Goal: Transaction & Acquisition: Purchase product/service

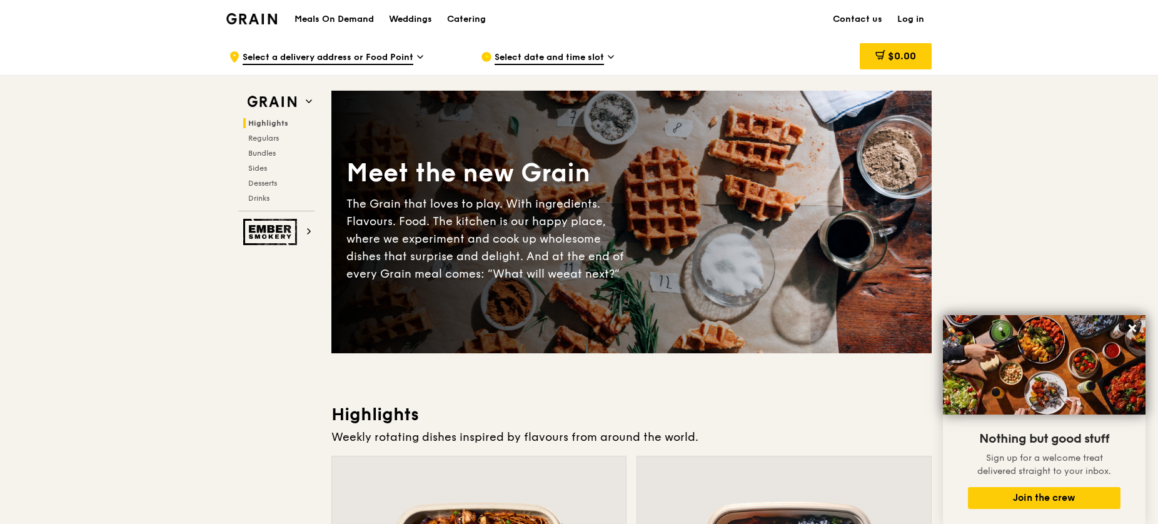
click at [423, 56] on div ".cls-1 { fill: none; stroke: #fff; stroke-linecap: round; stroke-linejoin: roun…" at bounding box center [345, 57] width 232 height 38
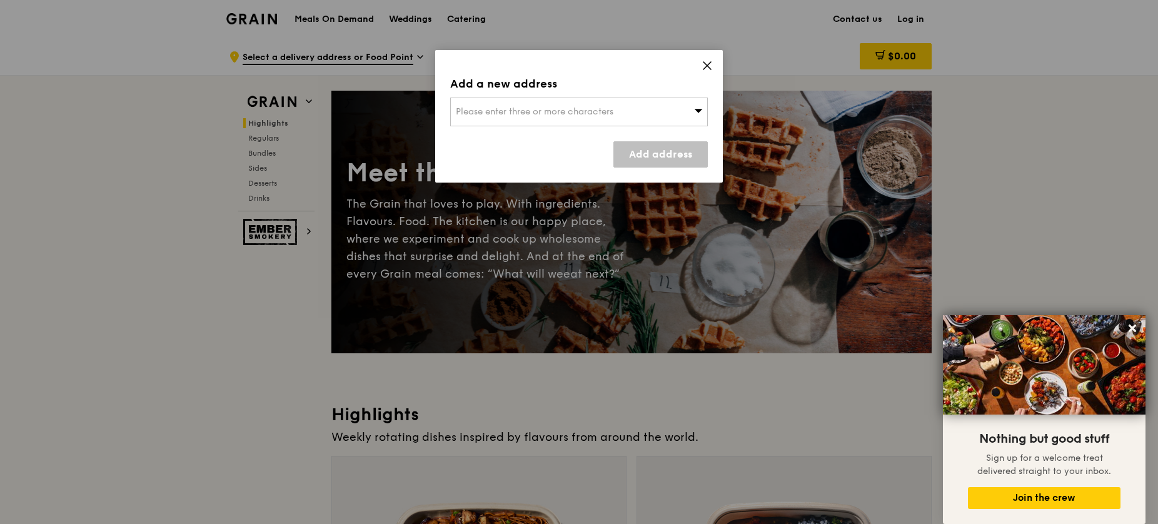
click at [693, 110] on div "Please enter three or more characters" at bounding box center [579, 112] width 258 height 29
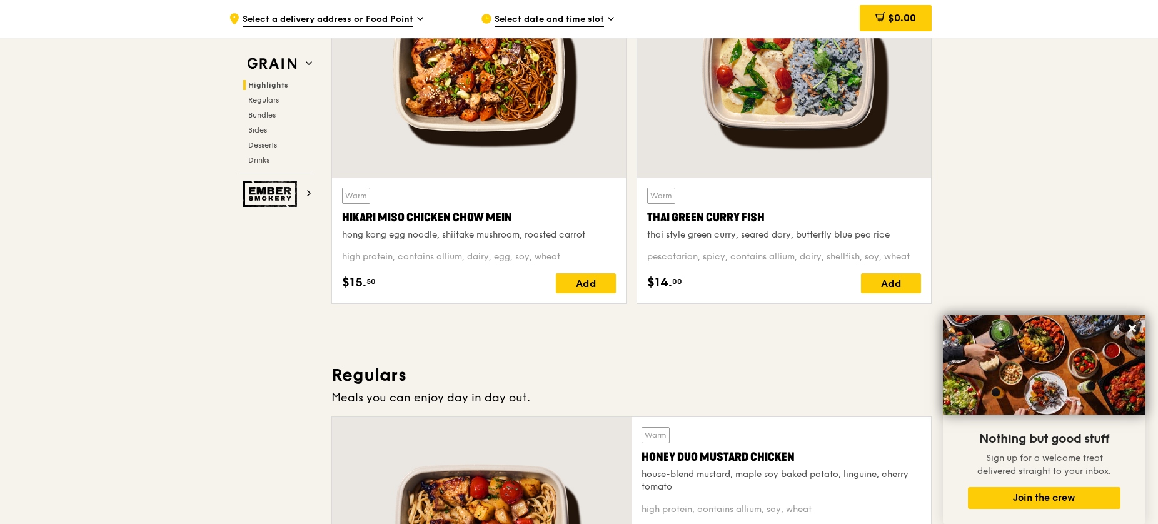
scroll to position [498, 0]
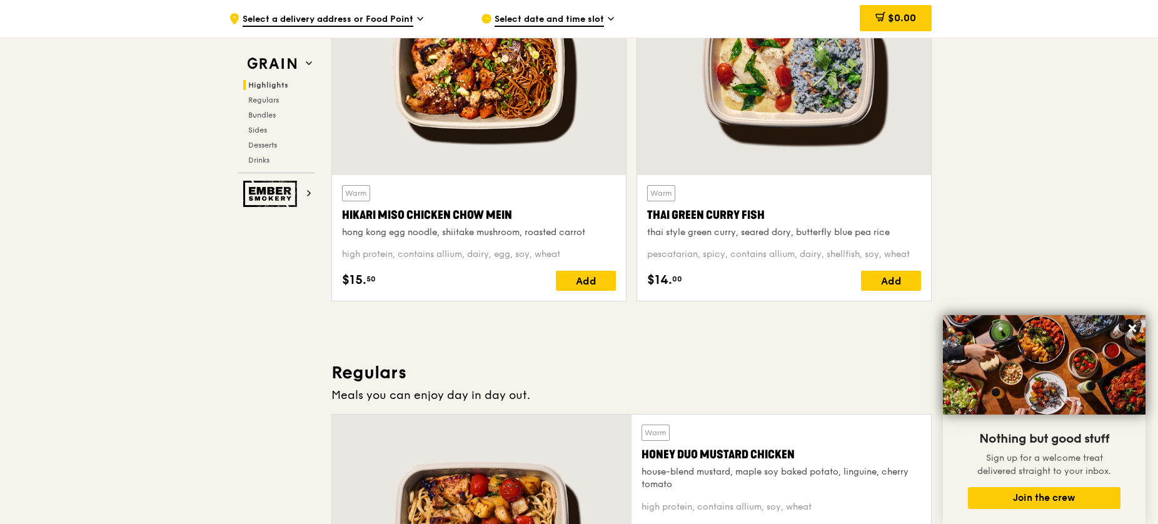
drag, startPoint x: 514, startPoint y: 214, endPoint x: 336, endPoint y: 213, distance: 177.5
click at [336, 213] on div "Warm Hikari Miso Chicken Chow Mein hong kong egg noodle, shiitake mushroom, roa…" at bounding box center [479, 238] width 294 height 126
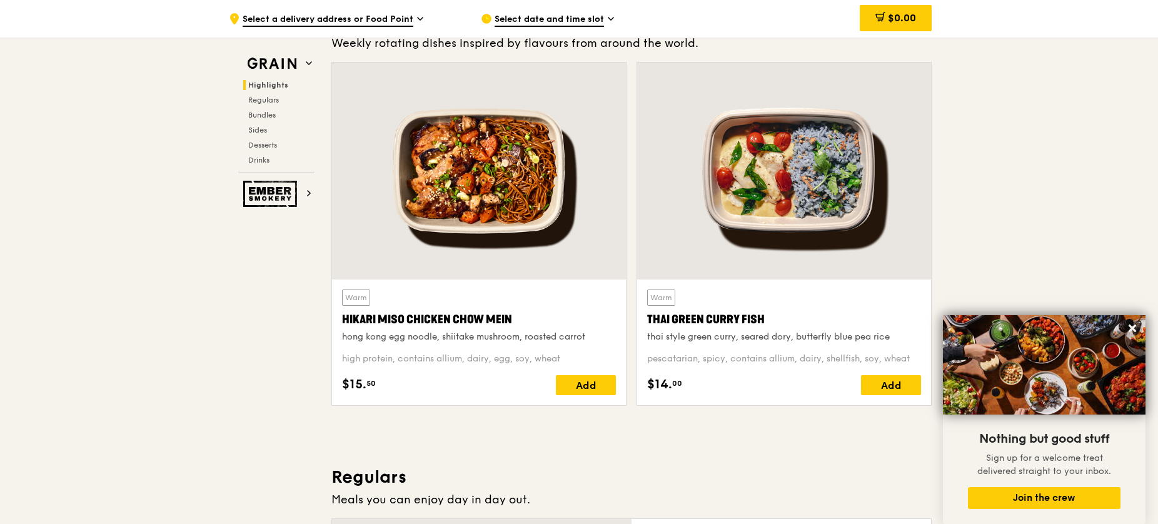
scroll to position [393, 0]
drag, startPoint x: 514, startPoint y: 318, endPoint x: 335, endPoint y: 323, distance: 179.5
click at [335, 323] on div "Warm Hikari Miso Chicken Chow Mein hong kong egg noodle, shiitake mushroom, roa…" at bounding box center [479, 343] width 294 height 126
copy div "Hikari Miso Chicken Chow Mein"
drag, startPoint x: 653, startPoint y: 316, endPoint x: 780, endPoint y: 325, distance: 126.6
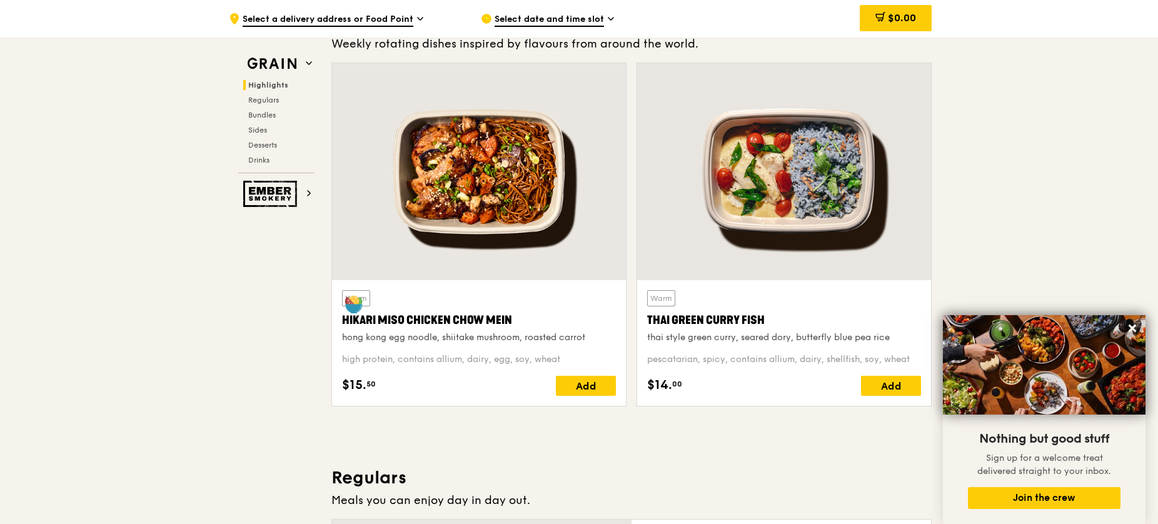
click at [780, 325] on div "Thai Green Curry Fish" at bounding box center [784, 320] width 274 height 18
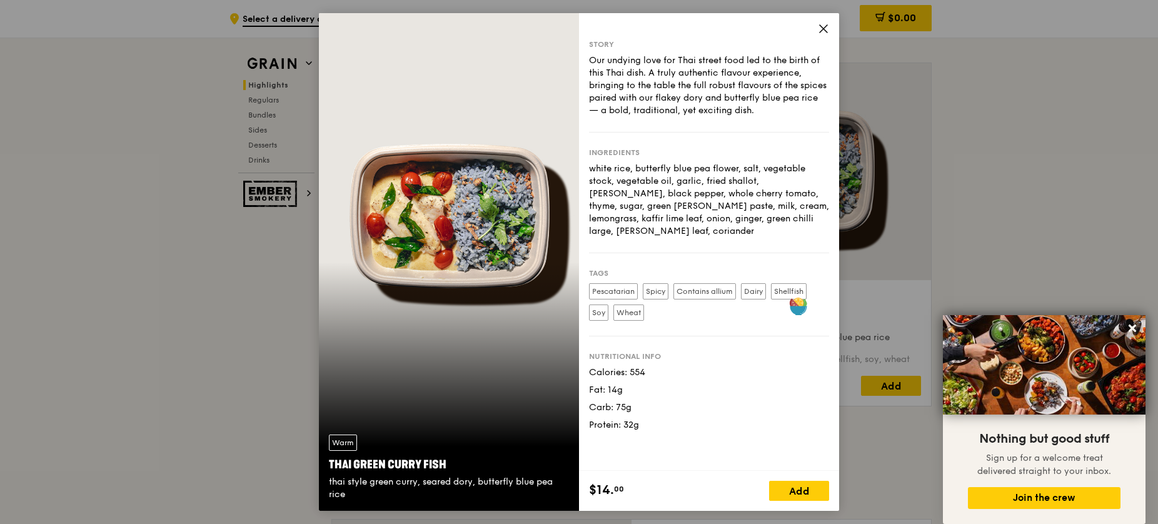
copy div "Thai Green Curry Fish"
click at [821, 28] on icon at bounding box center [823, 28] width 11 height 11
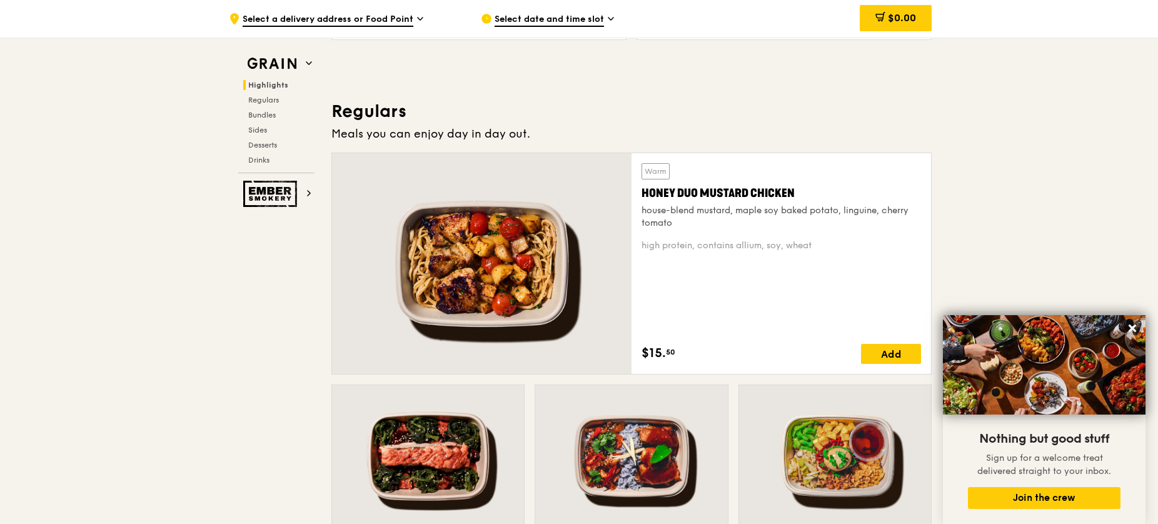
scroll to position [760, 0]
drag, startPoint x: 661, startPoint y: 189, endPoint x: 831, endPoint y: 191, distance: 170.0
click at [831, 191] on div "Warm Honey Duo Mustard Chicken house-blend mustard, maple soy baked potato, lin…" at bounding box center [780, 196] width 279 height 66
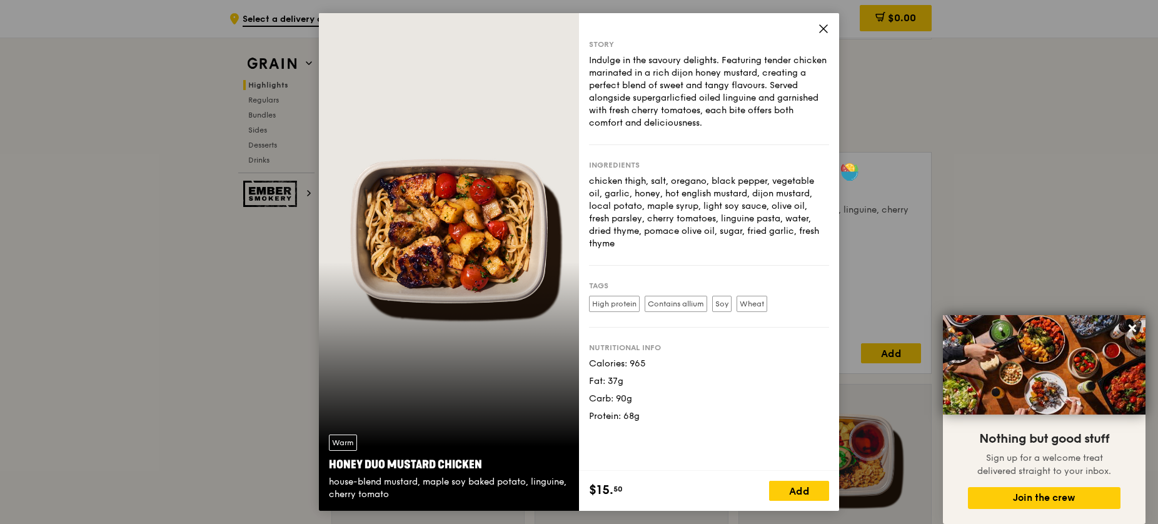
click at [822, 31] on icon at bounding box center [823, 28] width 11 height 11
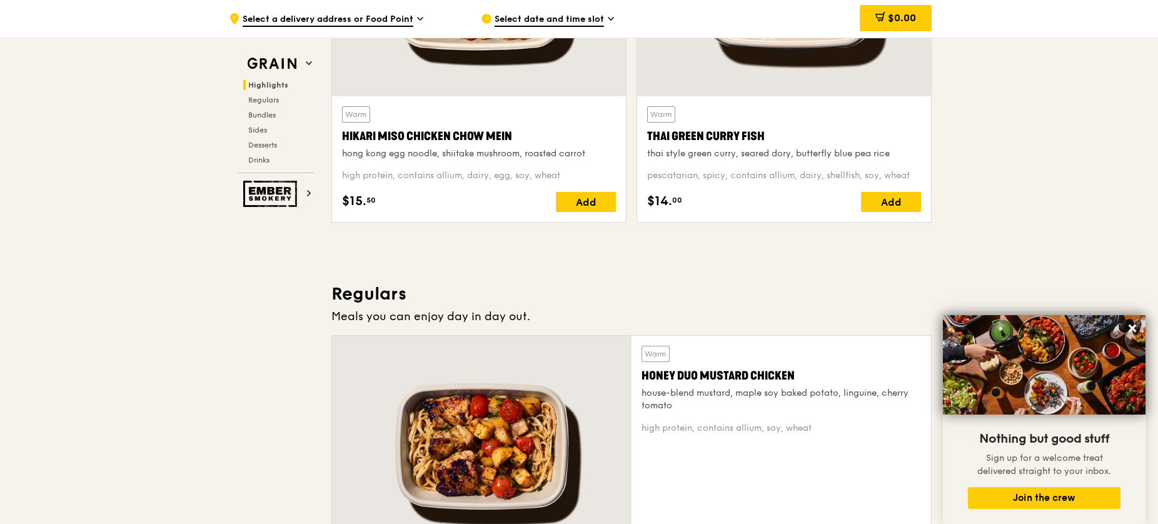
scroll to position [654, 0]
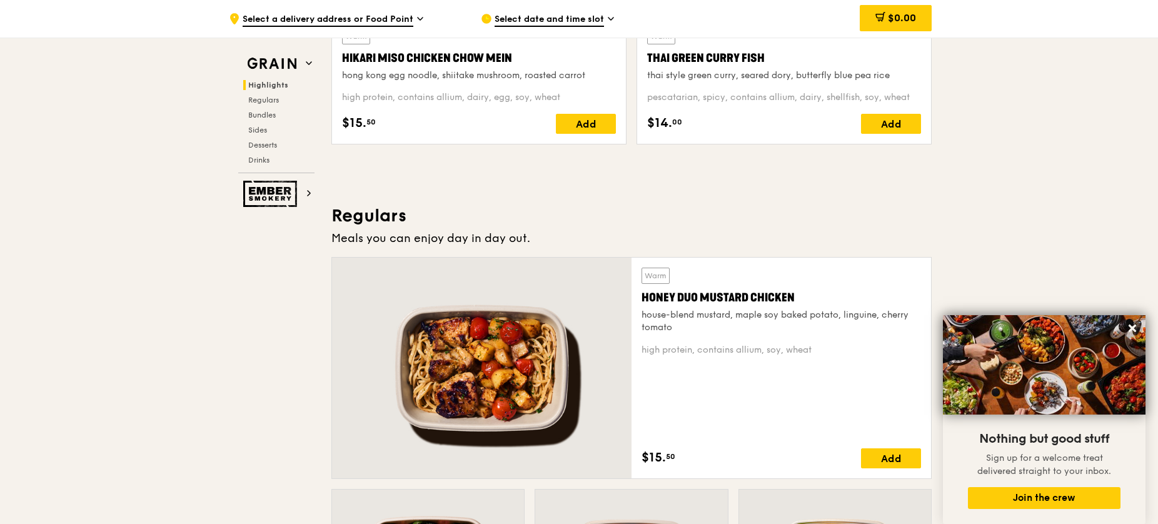
drag, startPoint x: 643, startPoint y: 289, endPoint x: 798, endPoint y: 293, distance: 154.5
click at [798, 293] on div "Honey Duo Mustard Chicken" at bounding box center [780, 298] width 279 height 18
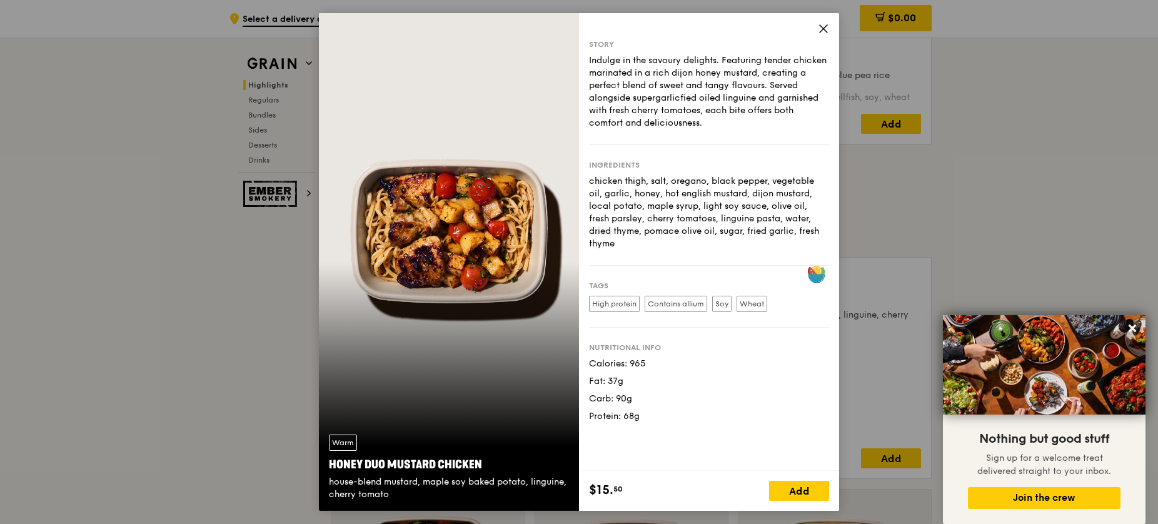
click at [824, 35] on span at bounding box center [823, 31] width 11 height 14
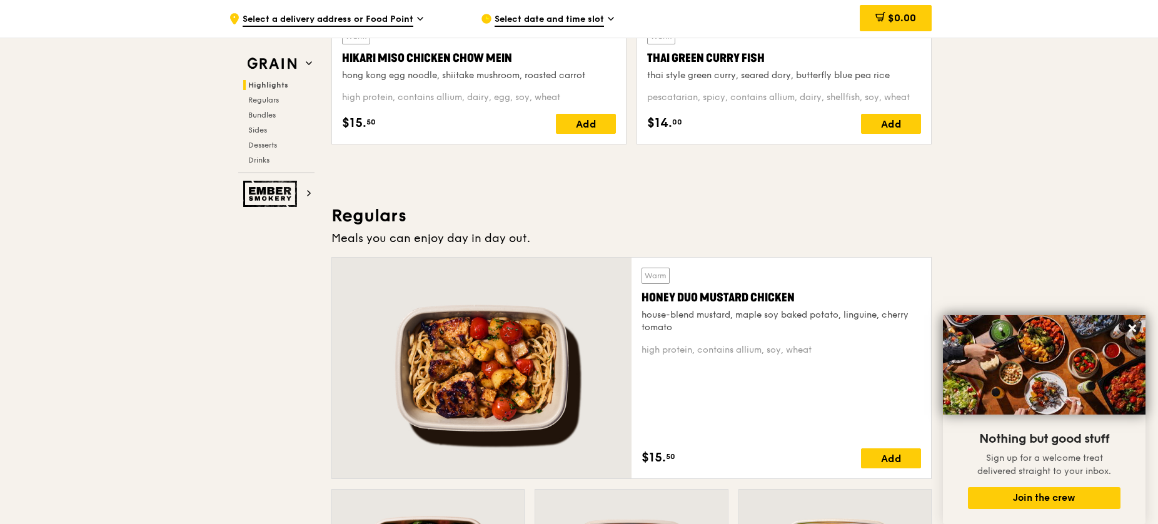
drag, startPoint x: 791, startPoint y: 294, endPoint x: 643, endPoint y: 301, distance: 148.9
click at [643, 301] on div "Honey Duo Mustard Chicken" at bounding box center [780, 298] width 279 height 18
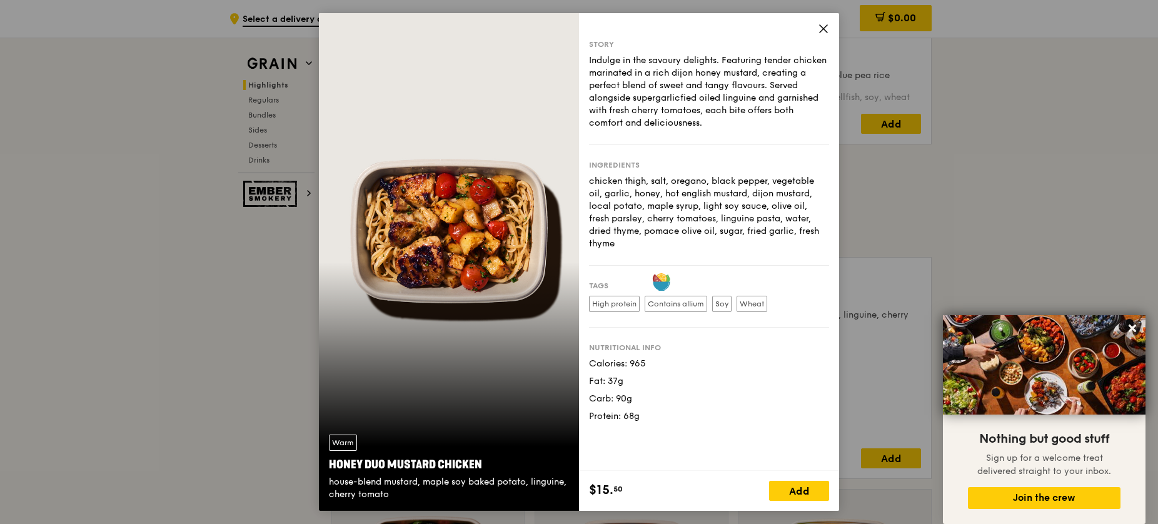
copy div "Honey Duo Mustard Chicken"
click at [826, 34] on icon at bounding box center [823, 28] width 11 height 11
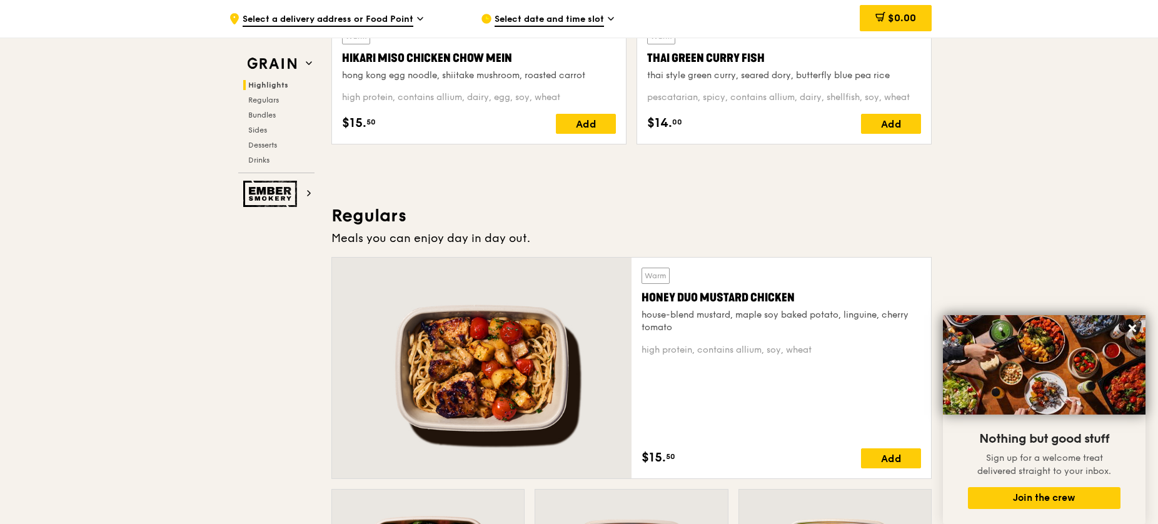
drag, startPoint x: 641, startPoint y: 289, endPoint x: 803, endPoint y: 293, distance: 161.9
click at [803, 293] on div "Honey Duo Mustard Chicken" at bounding box center [780, 298] width 279 height 18
copy div "Honey Duo Mustard Chicken"
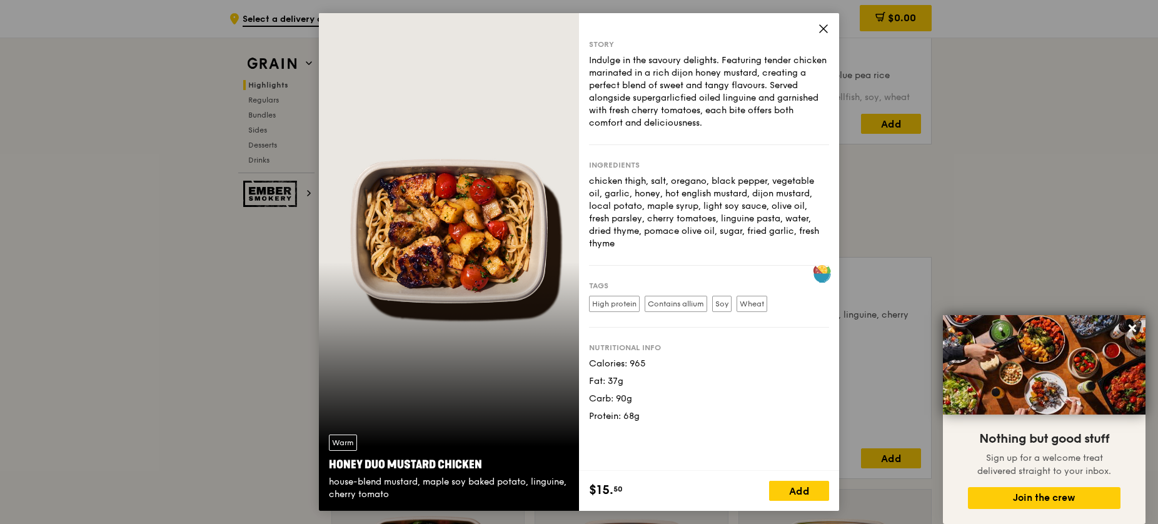
drag, startPoint x: 484, startPoint y: 465, endPoint x: 331, endPoint y: 466, distance: 153.8
click at [331, 466] on div "Honey Duo Mustard Chicken" at bounding box center [449, 465] width 240 height 18
copy div "Honey Duo Mustard Chicken"
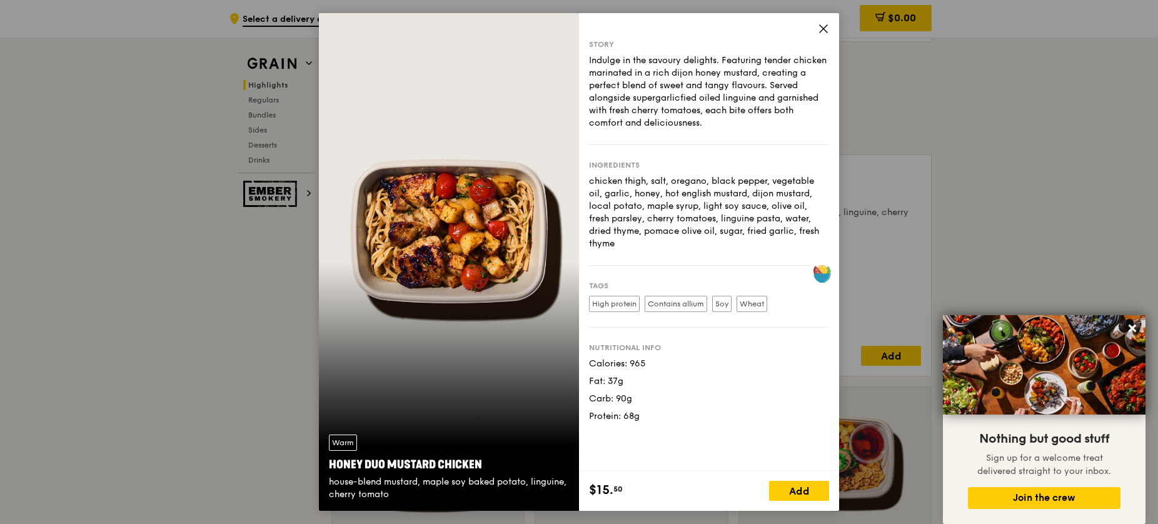
scroll to position [760, 0]
click at [826, 31] on icon at bounding box center [824, 29] width 8 height 8
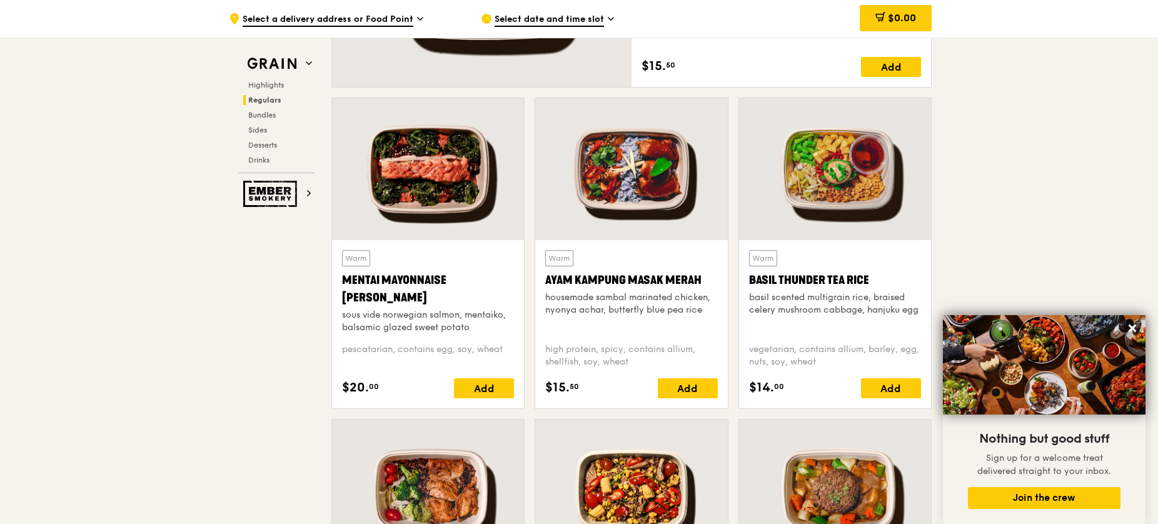
scroll to position [1048, 0]
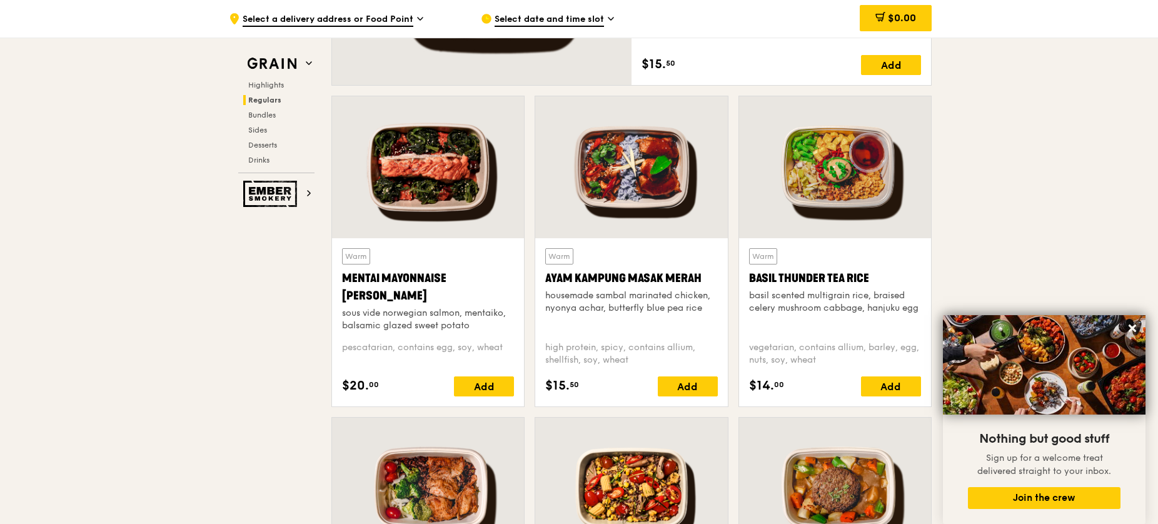
drag, startPoint x: 546, startPoint y: 274, endPoint x: 698, endPoint y: 279, distance: 152.0
click at [698, 279] on div "Ayam Kampung Masak Merah" at bounding box center [631, 278] width 172 height 18
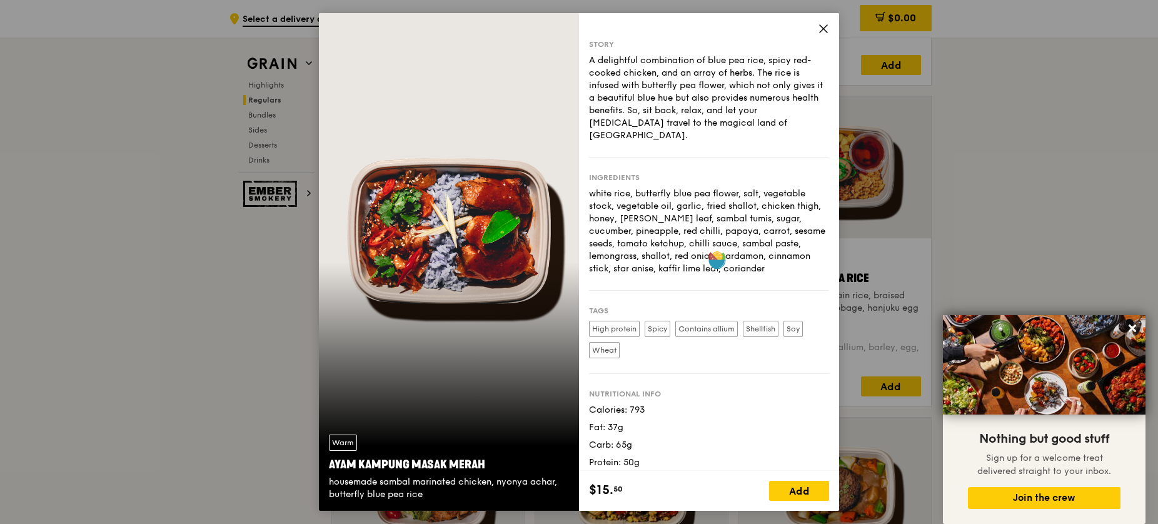
copy div "Ayam Kampung Masak Merah"
click at [824, 28] on icon at bounding box center [824, 29] width 8 height 8
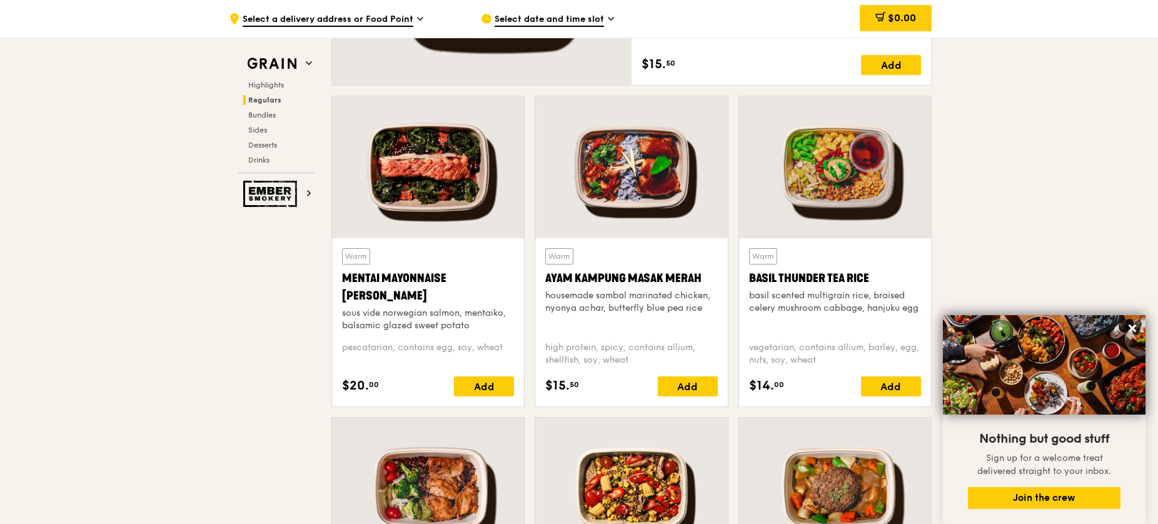
copy div "Basil Thunder Tea Rice"
drag, startPoint x: 749, startPoint y: 274, endPoint x: 865, endPoint y: 281, distance: 116.5
click at [865, 281] on div "Basil Thunder Tea Rice" at bounding box center [835, 278] width 172 height 18
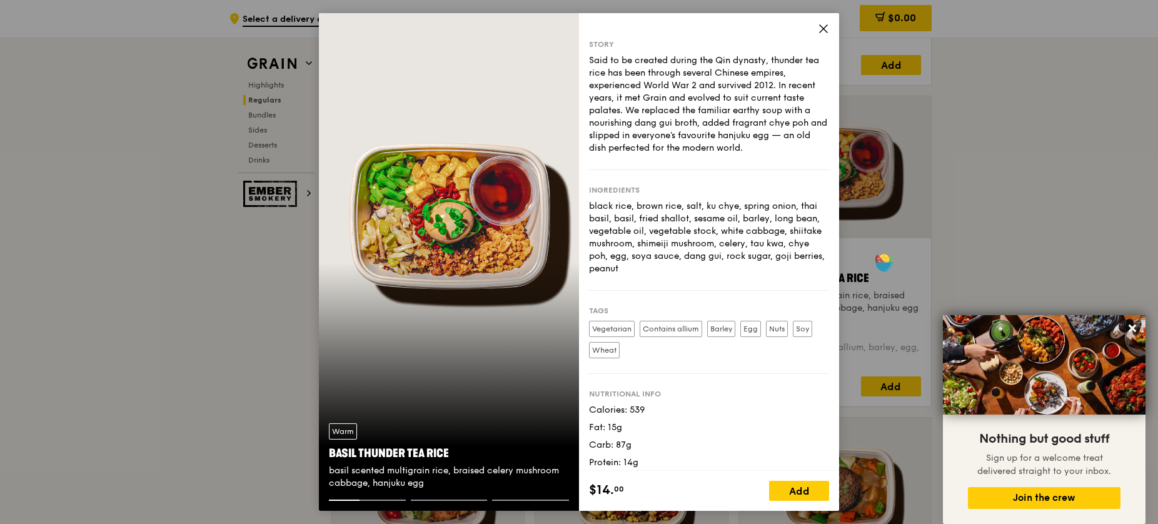
click at [824, 25] on icon at bounding box center [823, 28] width 11 height 11
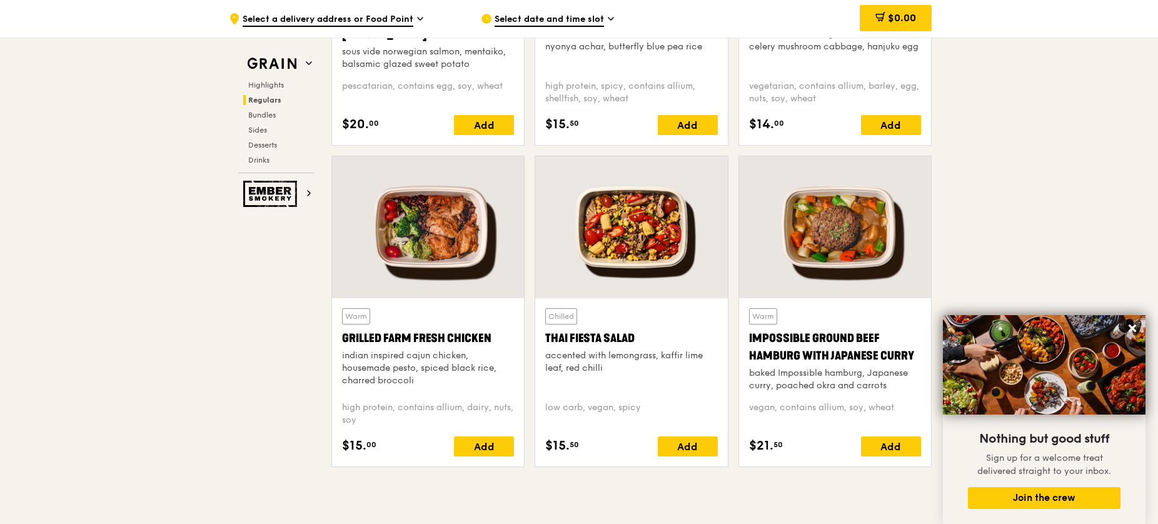
scroll to position [1310, 0]
drag, startPoint x: 343, startPoint y: 332, endPoint x: 488, endPoint y: 335, distance: 145.1
click at [488, 335] on div "Grilled Farm Fresh Chicken" at bounding box center [428, 338] width 172 height 18
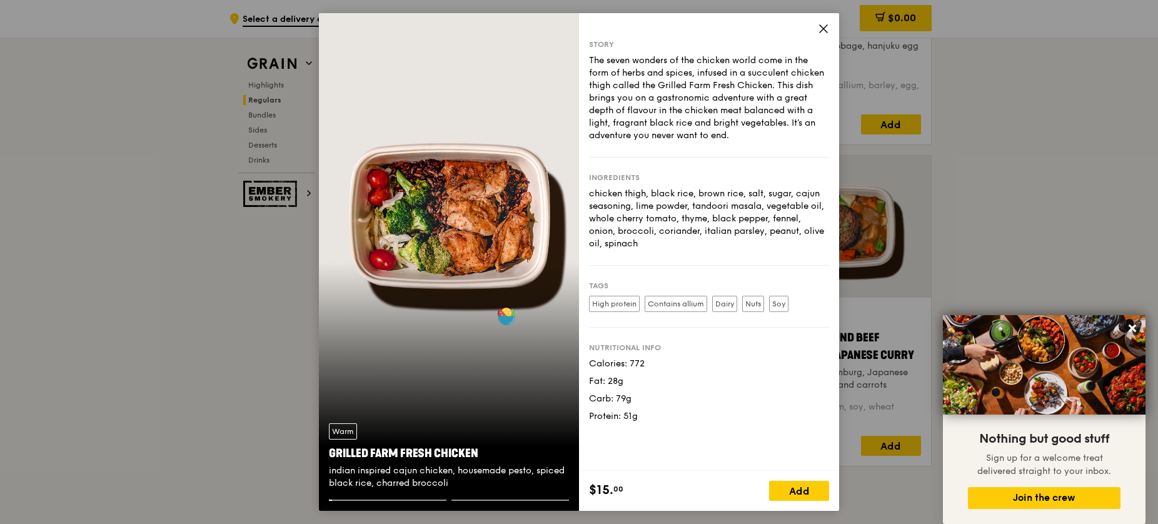
copy div "Grilled Farm Fresh Chicken"
drag, startPoint x: 826, startPoint y: 25, endPoint x: 824, endPoint y: 34, distance: 9.0
click at [826, 24] on icon at bounding box center [823, 28] width 11 height 11
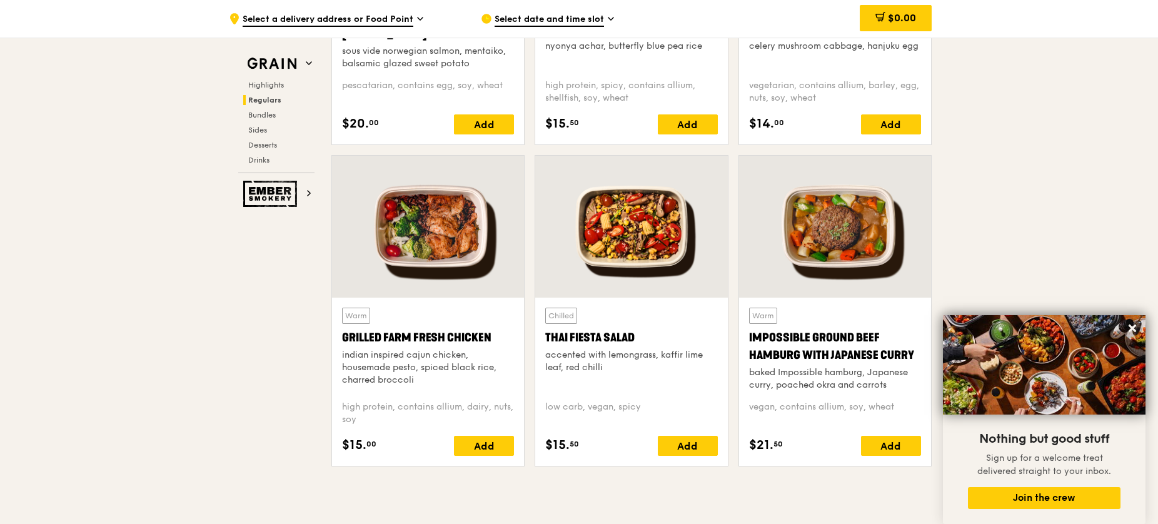
copy div "Thai Fiesta Salad"
drag, startPoint x: 543, startPoint y: 331, endPoint x: 643, endPoint y: 334, distance: 100.1
click at [643, 334] on div "Chilled Thai Fiesta Salad accented with lemongrass, kaffir lime leaf, red chill…" at bounding box center [631, 382] width 192 height 168
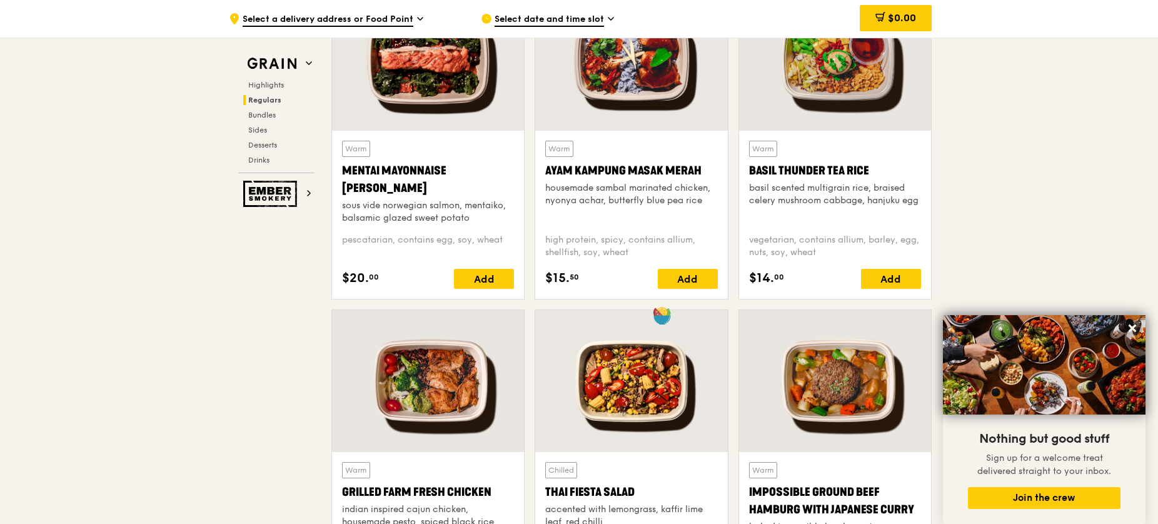
scroll to position [1153, 0]
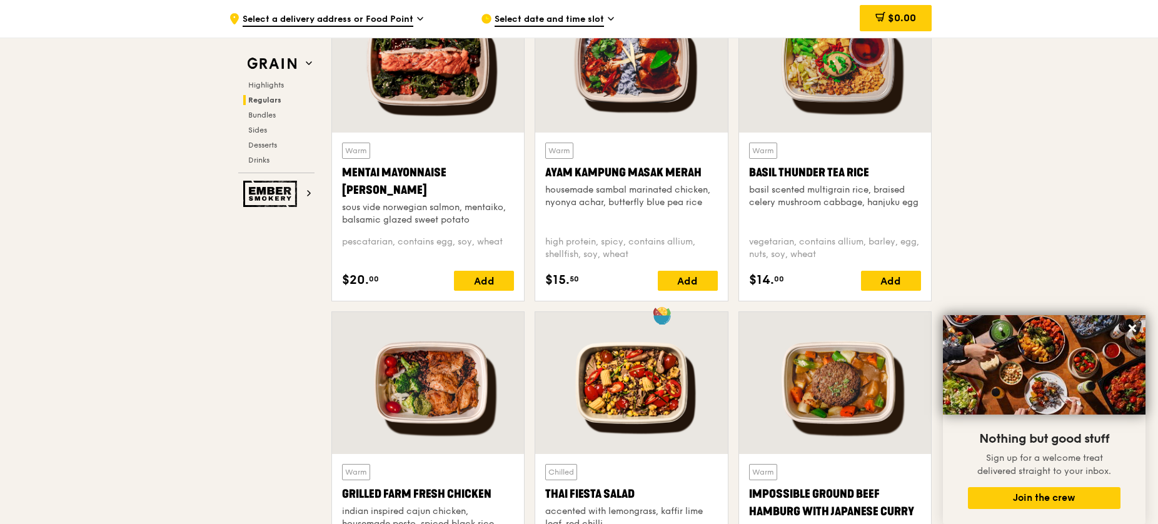
copy div "Mentai Mayonnaise [PERSON_NAME]"
drag, startPoint x: 339, startPoint y: 164, endPoint x: 403, endPoint y: 189, distance: 67.9
click at [403, 189] on div "Warm Mentai Mayonnaise Aburi Salmon sous vide norwegian salmon, mentaiko, balsa…" at bounding box center [428, 217] width 192 height 168
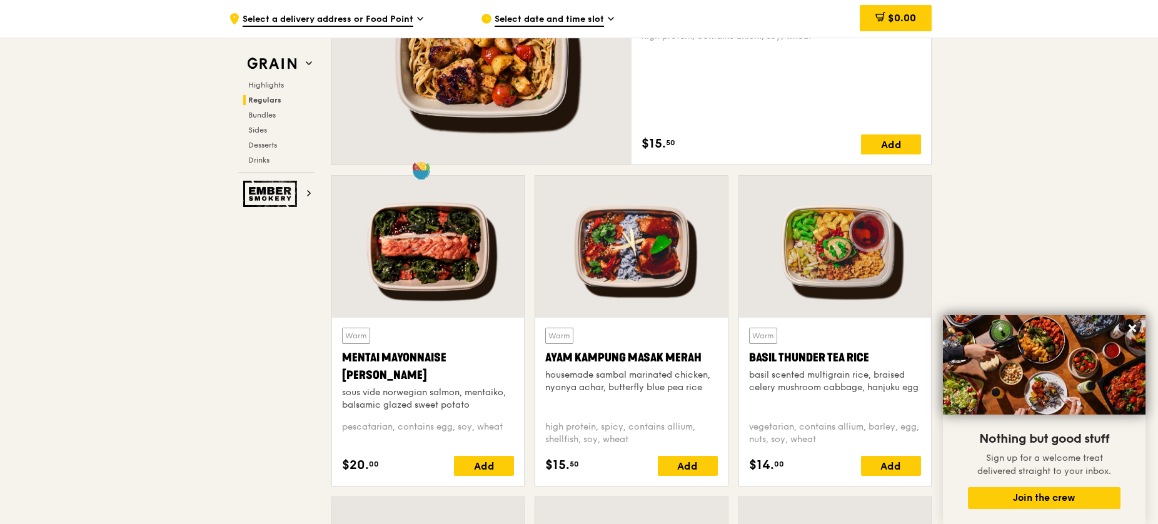
scroll to position [969, 0]
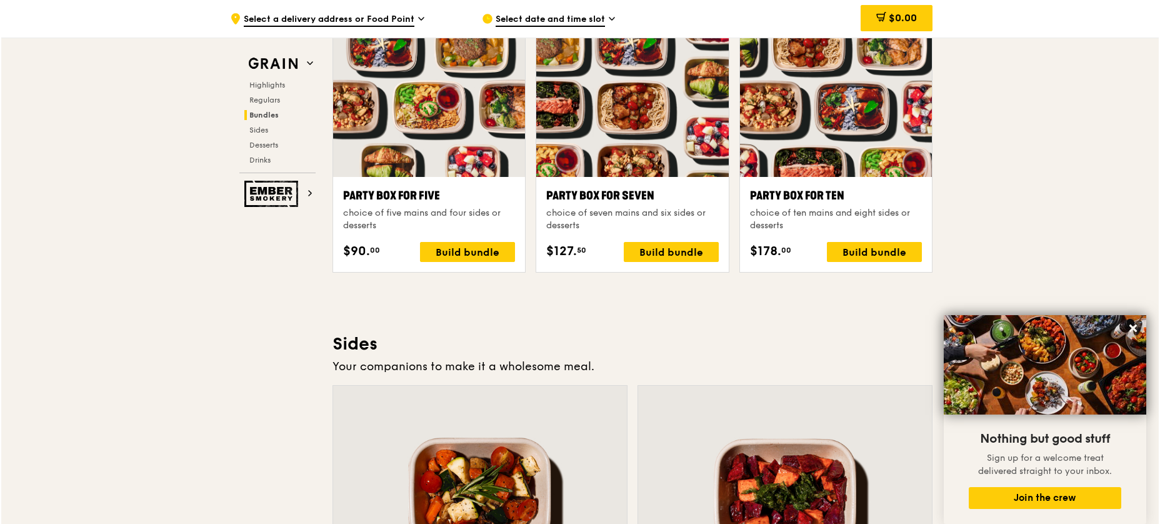
scroll to position [2462, 0]
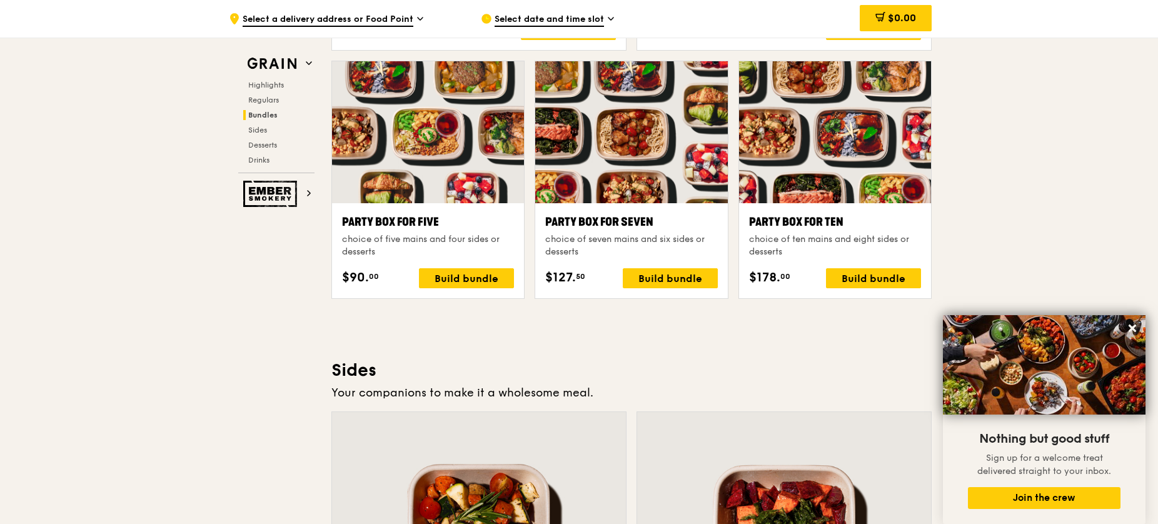
click at [862, 139] on div at bounding box center [835, 132] width 192 height 142
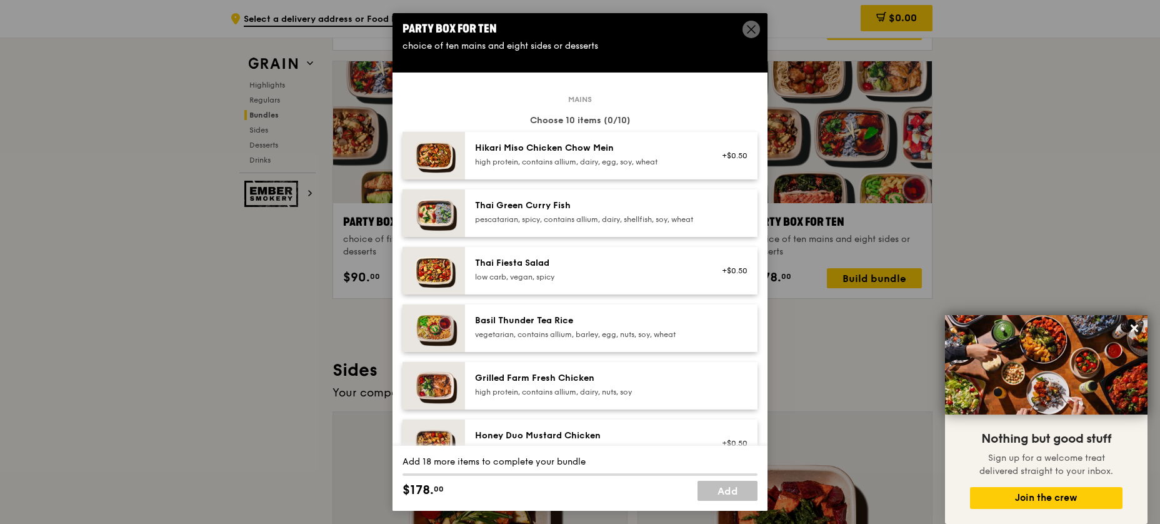
scroll to position [0, 0]
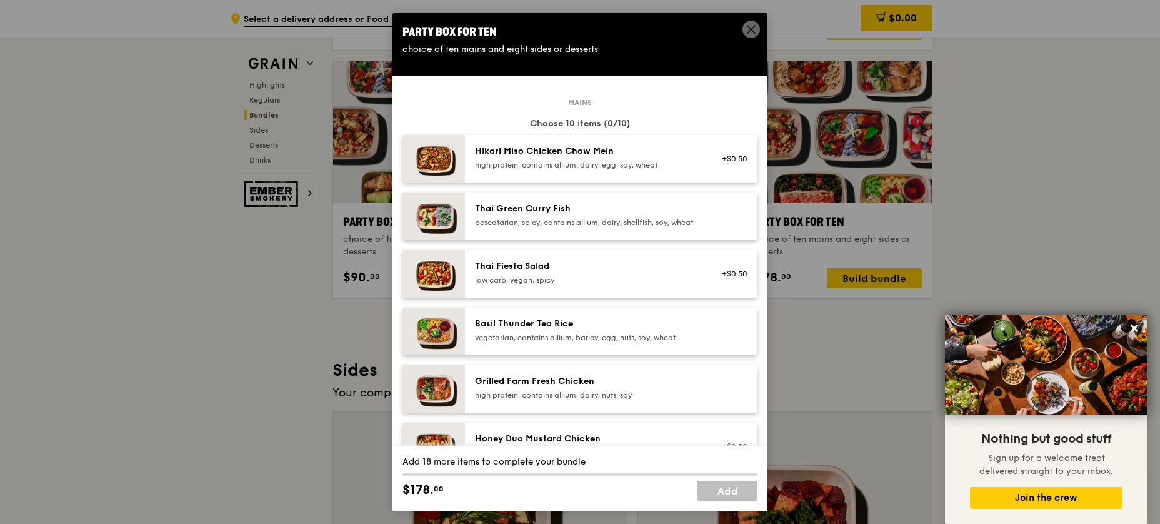
click at [685, 153] on div "Hikari Miso Chicken Chow Mein" at bounding box center [587, 151] width 224 height 13
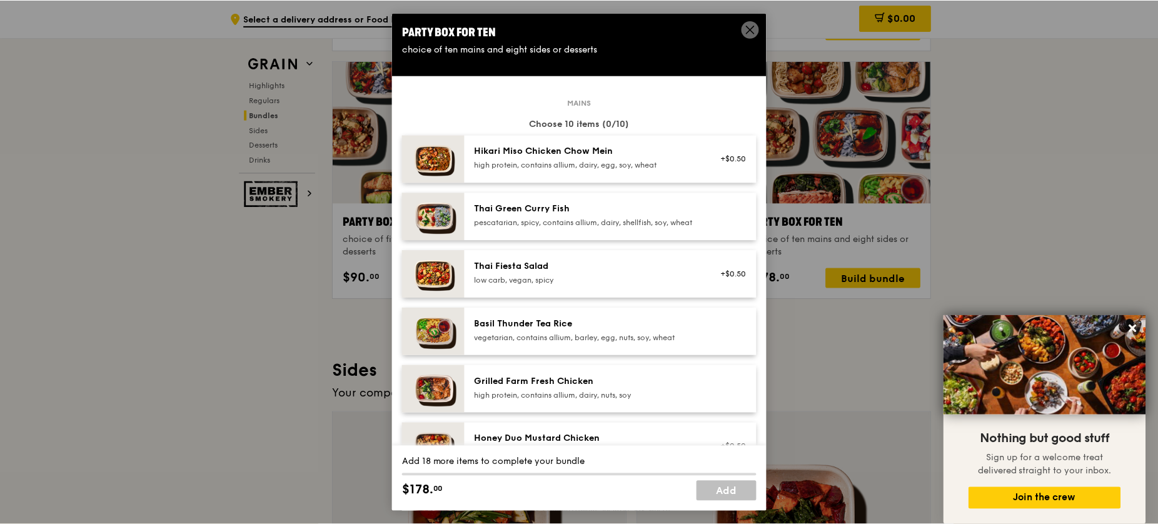
scroll to position [2462, 0]
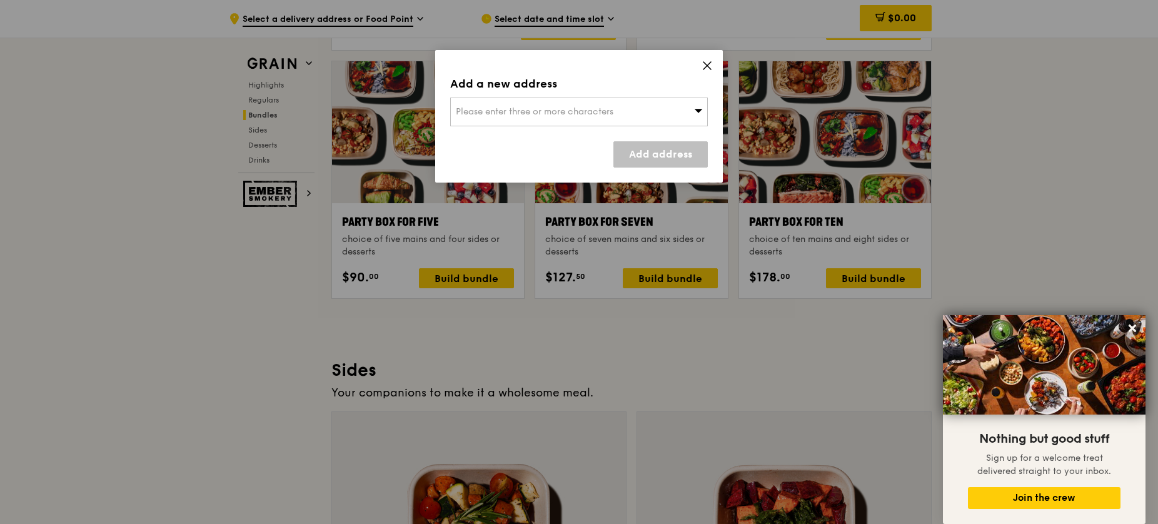
click at [709, 66] on icon at bounding box center [706, 65] width 11 height 11
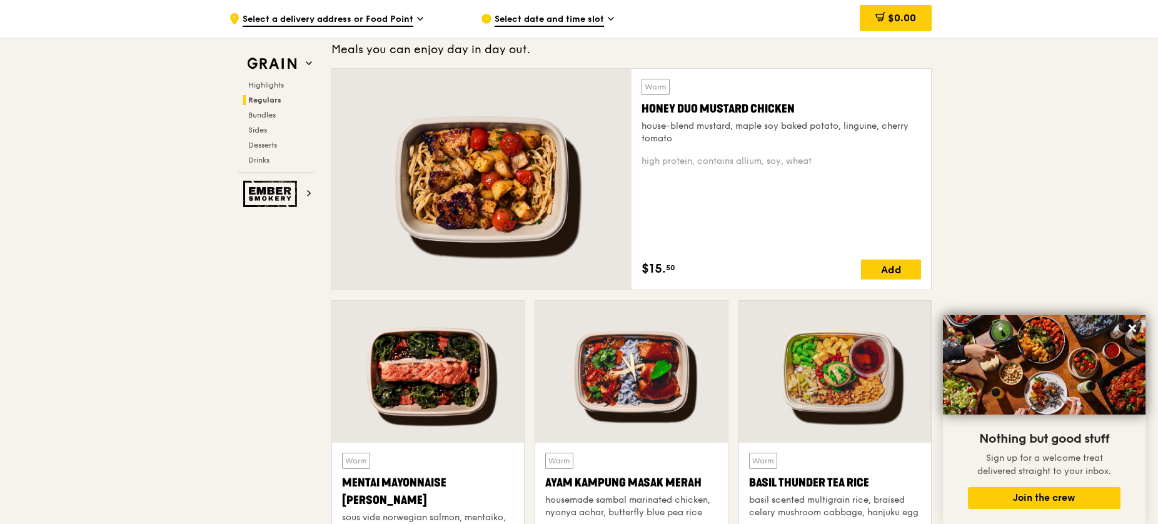
scroll to position [844, 0]
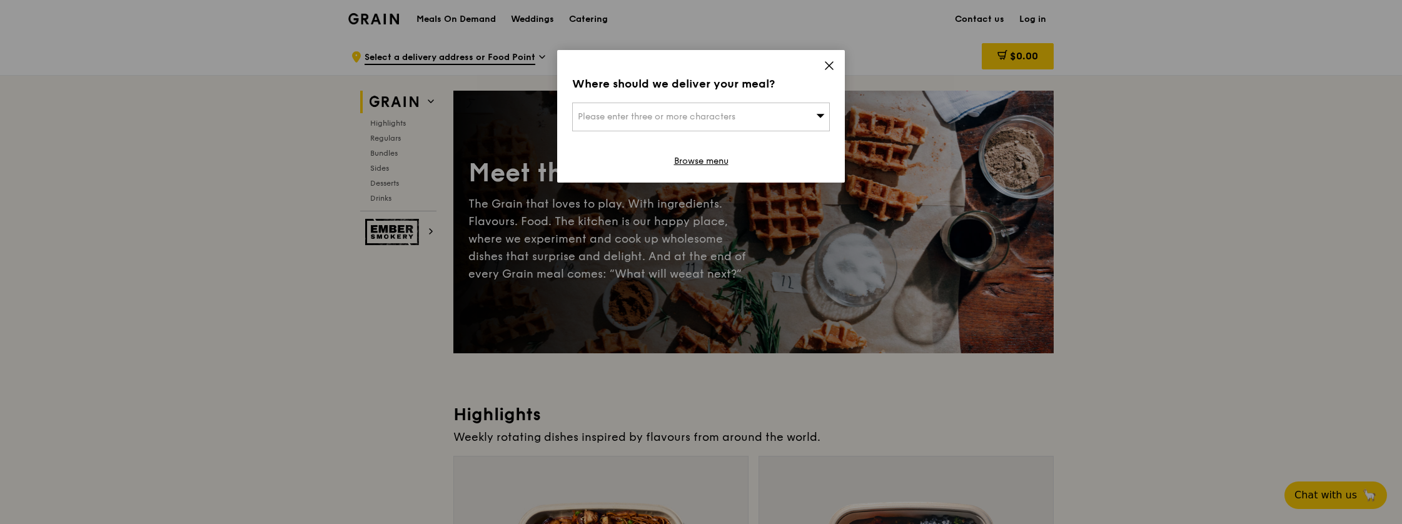
click at [830, 63] on icon at bounding box center [829, 66] width 8 height 8
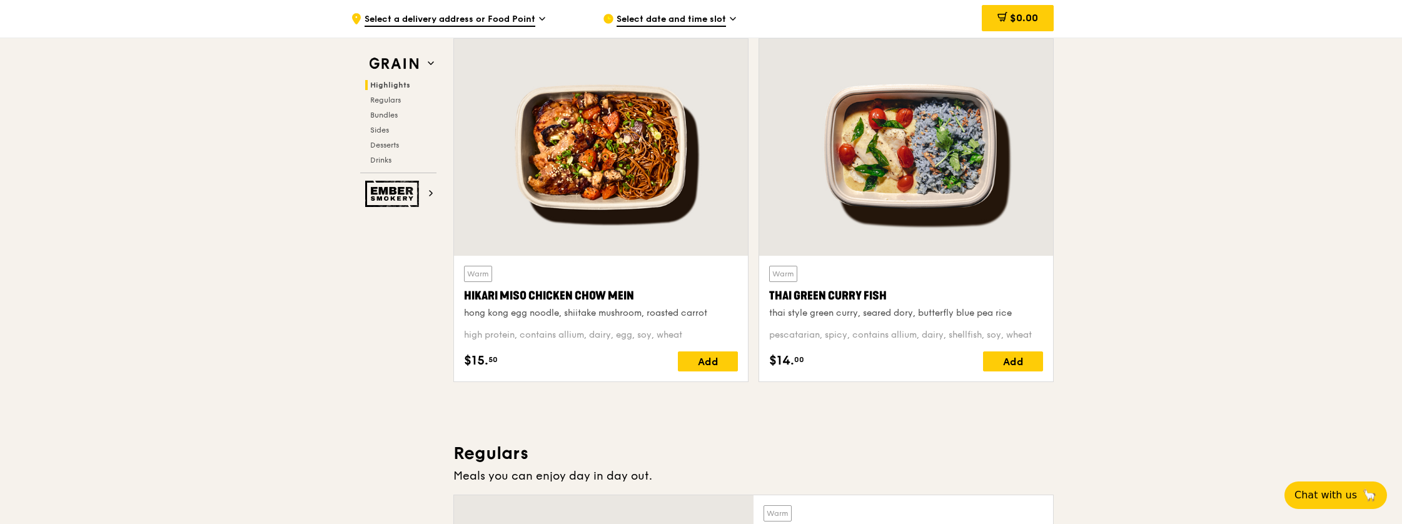
scroll to position [419, 0]
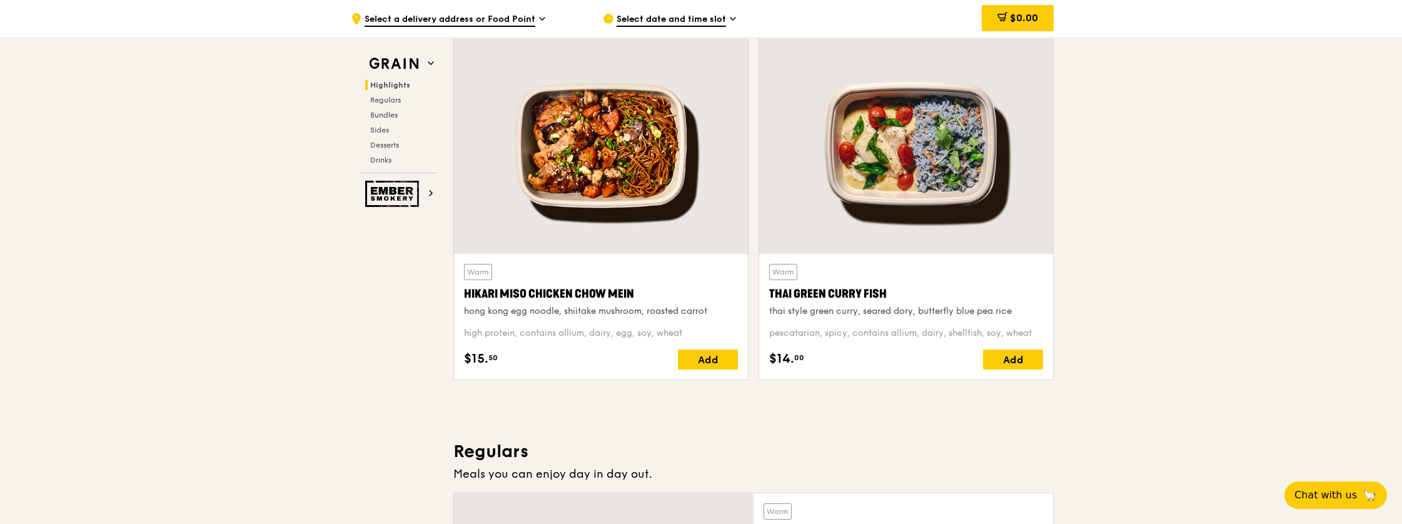
drag, startPoint x: 464, startPoint y: 286, endPoint x: 643, endPoint y: 291, distance: 178.9
click at [643, 291] on div "Hikari Miso Chicken Chow Mein" at bounding box center [601, 294] width 274 height 18
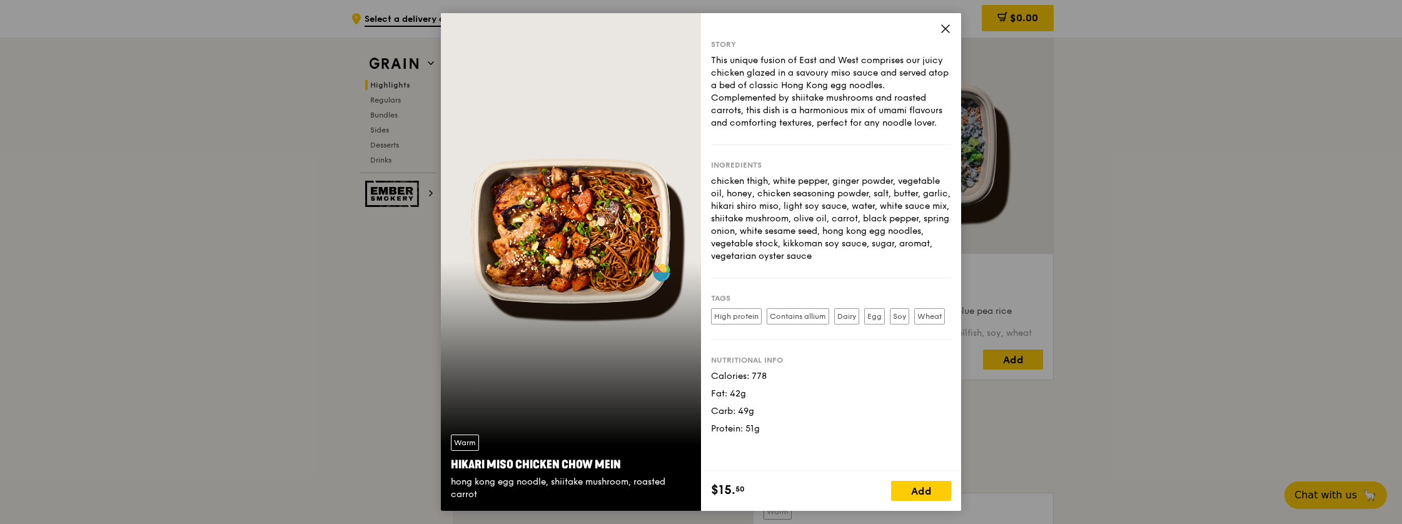
copy div "Hikari Miso Chicken Chow Mein"
click at [944, 31] on icon at bounding box center [945, 28] width 11 height 11
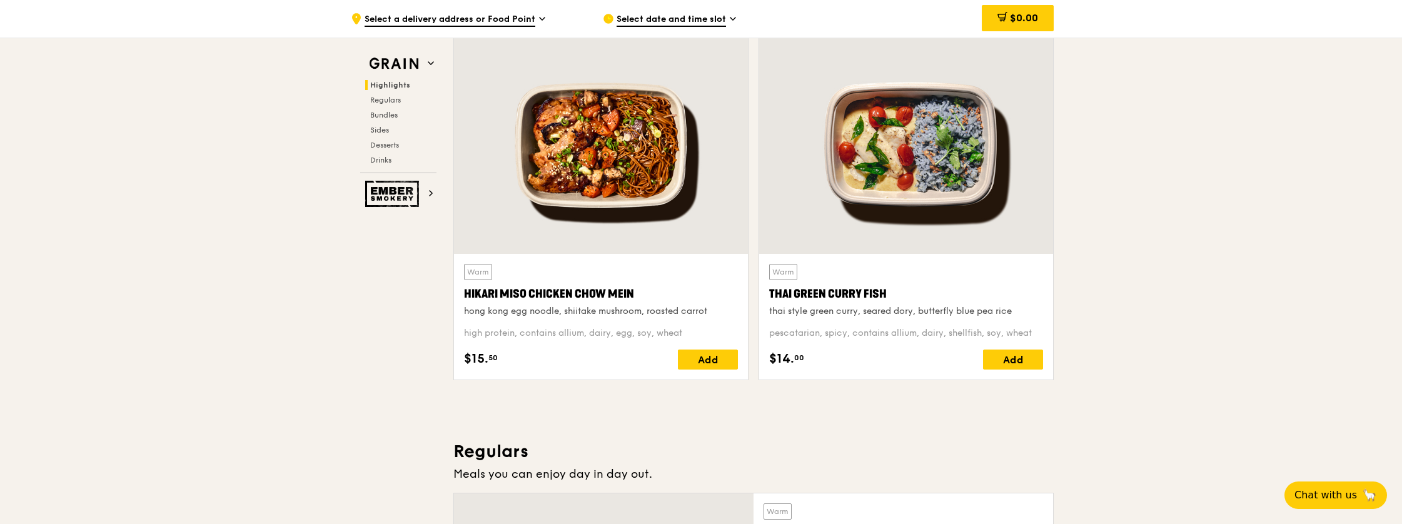
drag, startPoint x: 791, startPoint y: 288, endPoint x: 907, endPoint y: 293, distance: 115.8
click at [907, 293] on div "Warm Thai Green Curry Fish thai style green curry, seared dory, butterfly blue …" at bounding box center [906, 317] width 294 height 126
copy div "Thai Green Curry Fish"
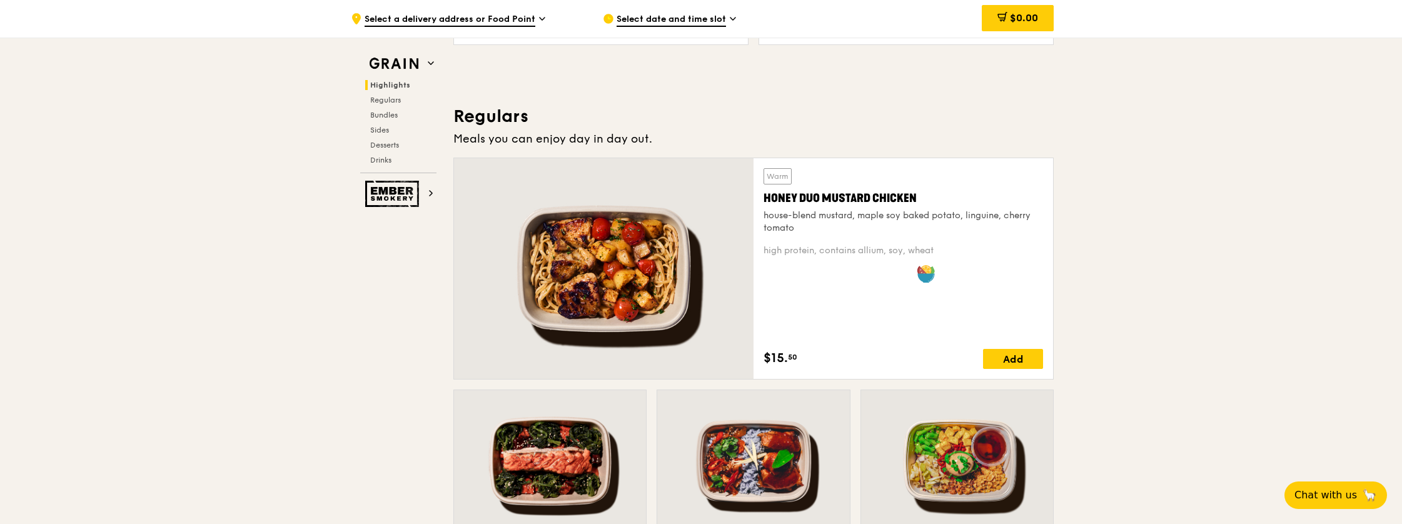
scroll to position [760, 0]
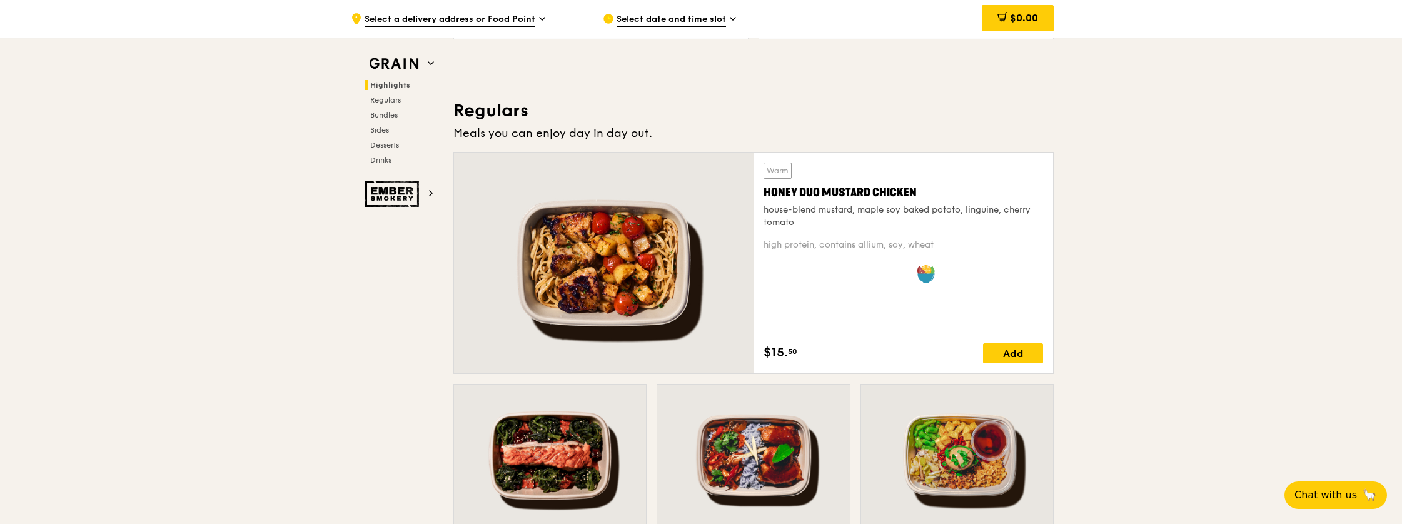
drag, startPoint x: 760, startPoint y: 188, endPoint x: 926, endPoint y: 191, distance: 166.9
click at [926, 191] on div "Warm Honey Duo Mustard Chicken house-blend mustard, maple soy baked potato, lin…" at bounding box center [902, 263] width 299 height 221
copy div "Honey Duo Mustard Chicken"
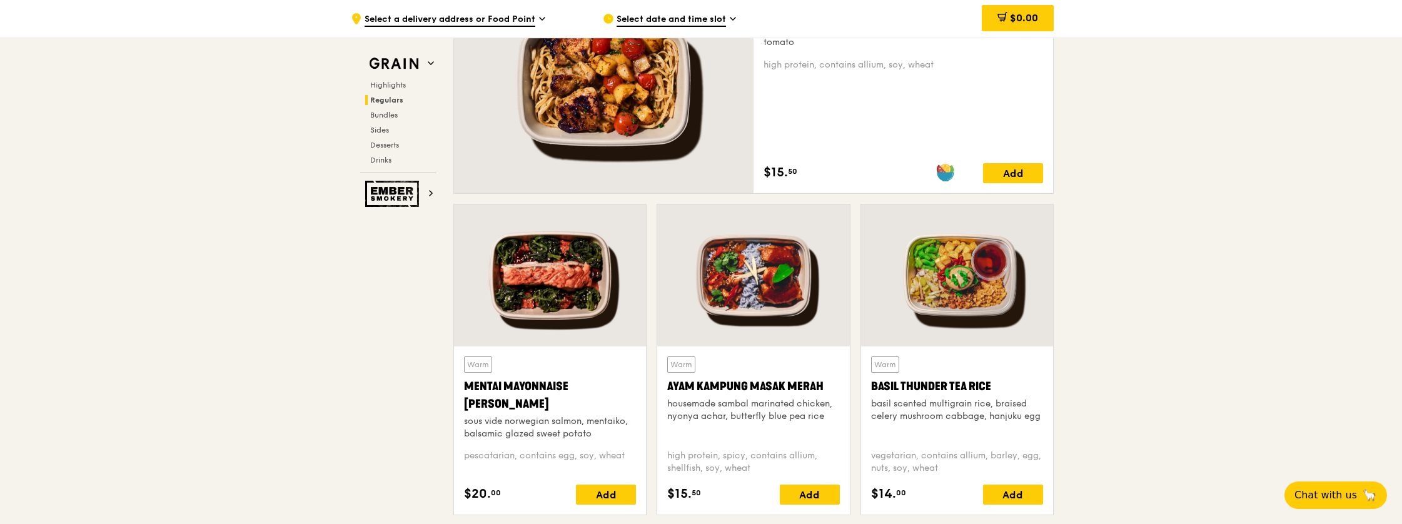
scroll to position [943, 0]
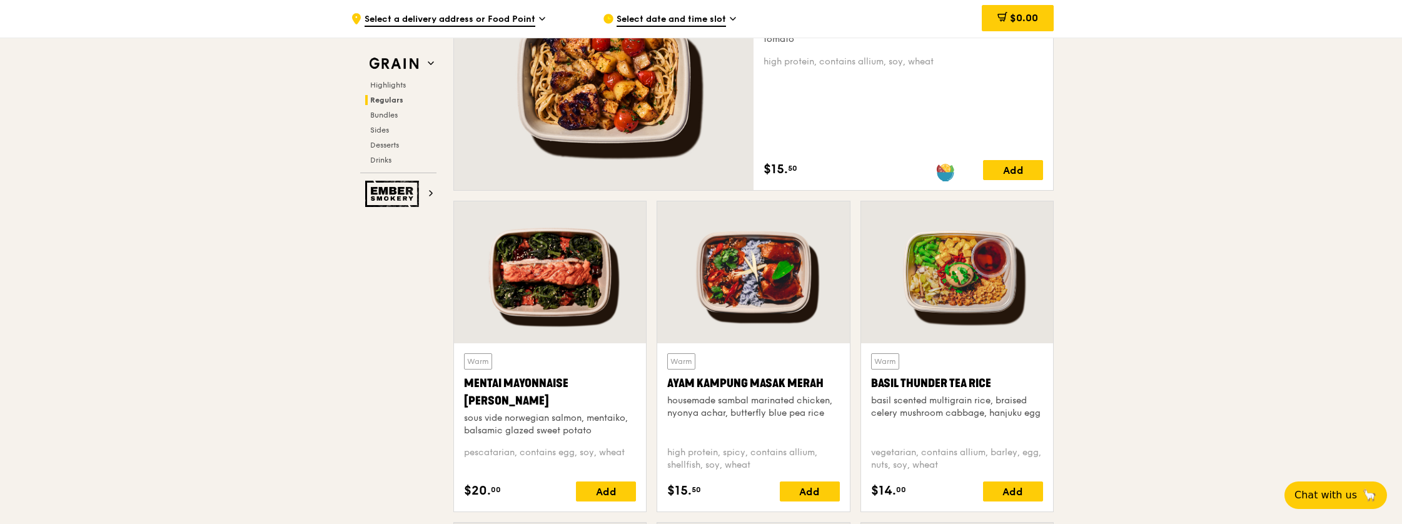
drag, startPoint x: 509, startPoint y: 385, endPoint x: 544, endPoint y: 393, distance: 36.4
click at [544, 393] on div "Mentai Mayonnaise [PERSON_NAME]" at bounding box center [550, 391] width 172 height 35
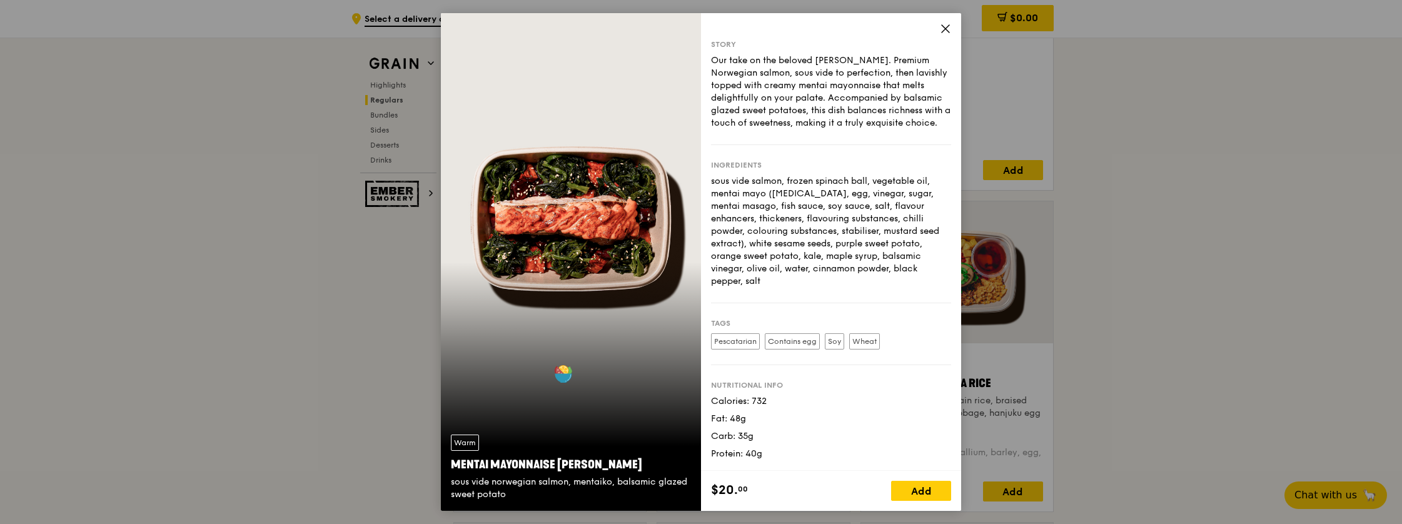
copy div "Mentai Mayonnaise [PERSON_NAME]"
click at [949, 29] on icon at bounding box center [945, 28] width 11 height 11
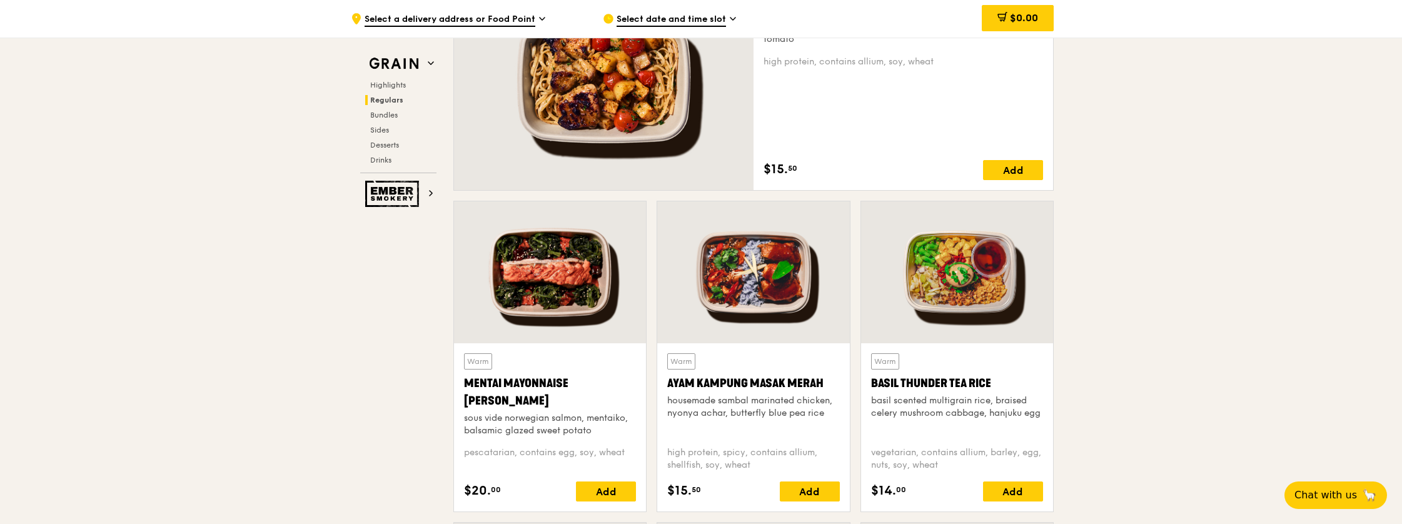
copy div "Ayam Kampung Masak Merah"
drag, startPoint x: 668, startPoint y: 379, endPoint x: 824, endPoint y: 379, distance: 156.3
click at [824, 379] on div "Ayam Kampung Masak Merah" at bounding box center [753, 383] width 172 height 18
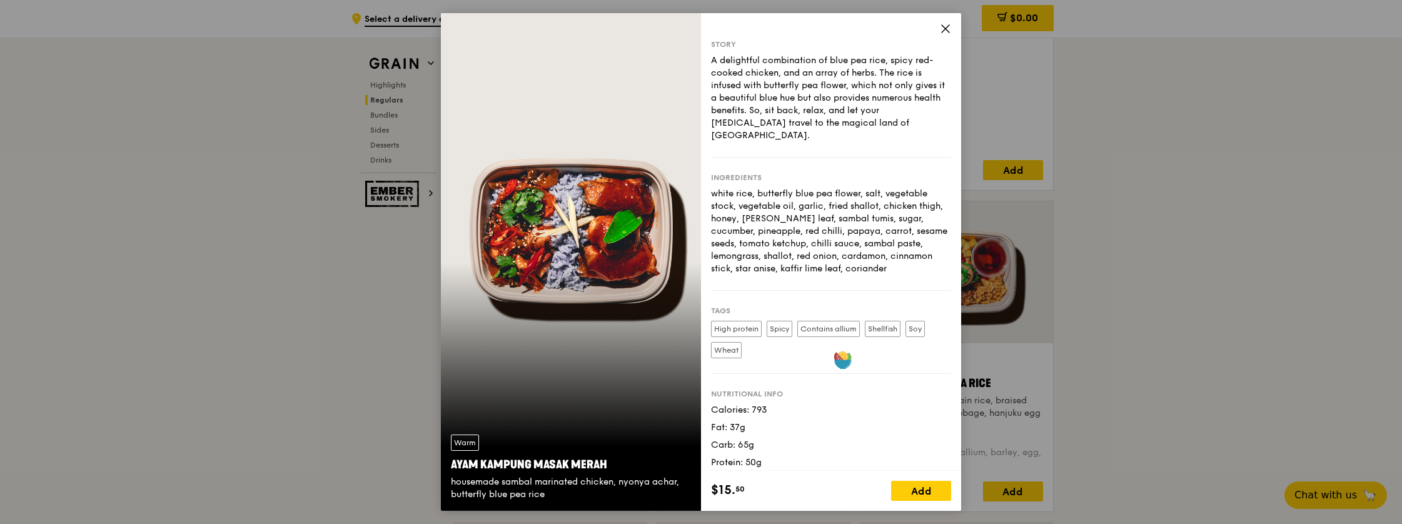
click at [948, 28] on icon at bounding box center [945, 28] width 11 height 11
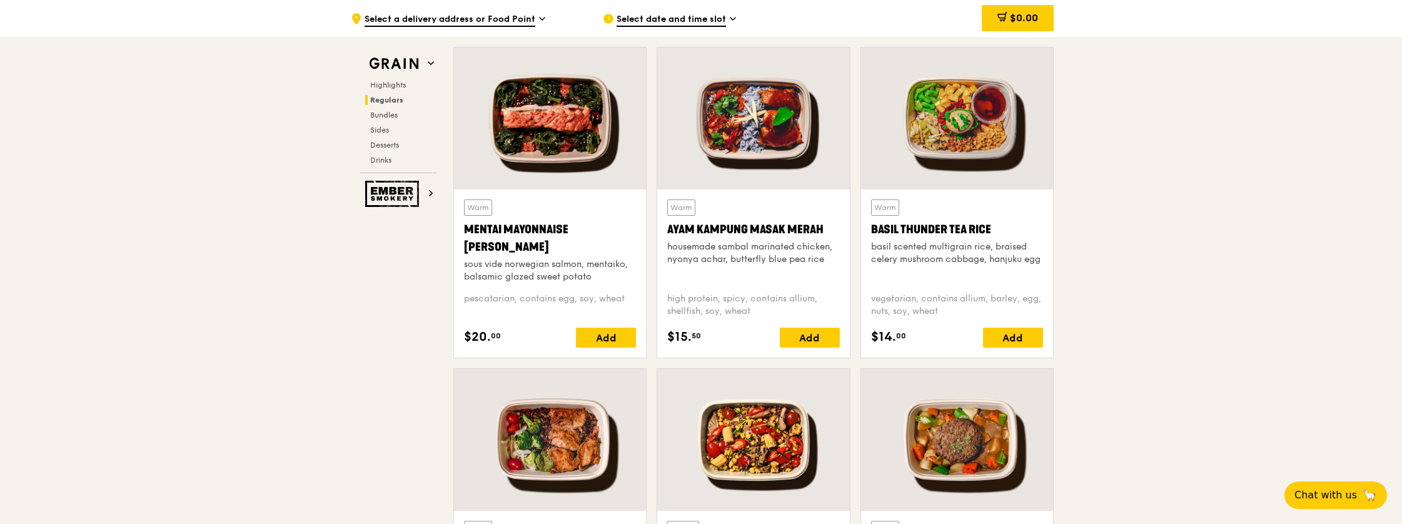
scroll to position [1100, 0]
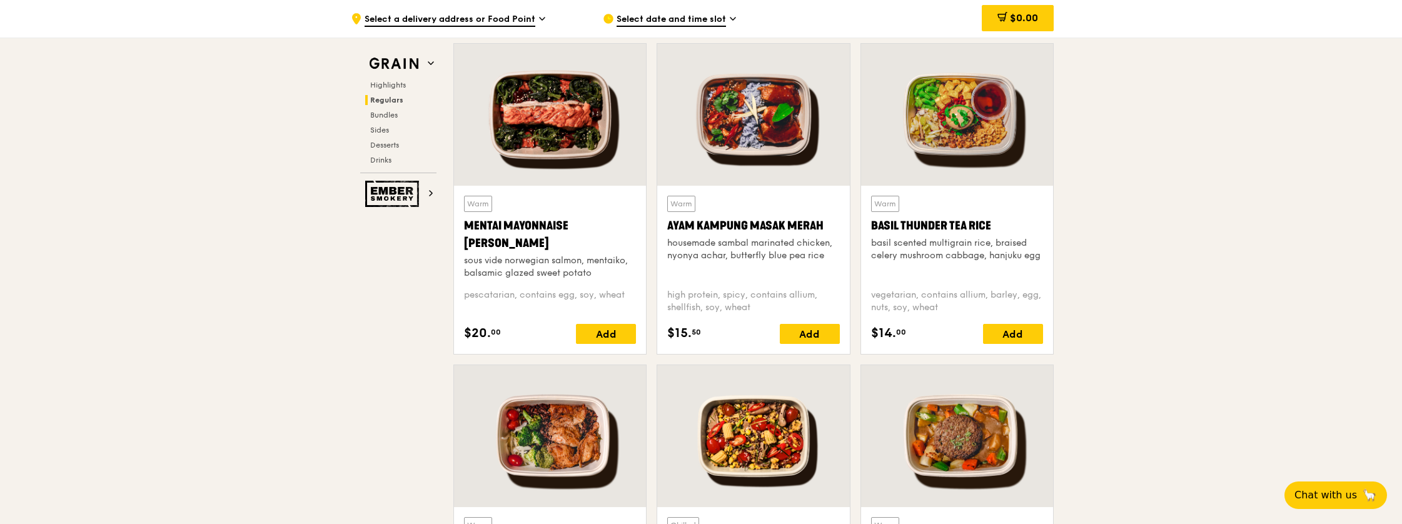
drag, startPoint x: 871, startPoint y: 218, endPoint x: 996, endPoint y: 224, distance: 125.2
click at [996, 224] on div "Basil Thunder Tea Rice" at bounding box center [957, 226] width 172 height 18
copy div "Basil Thunder Tea Rice"
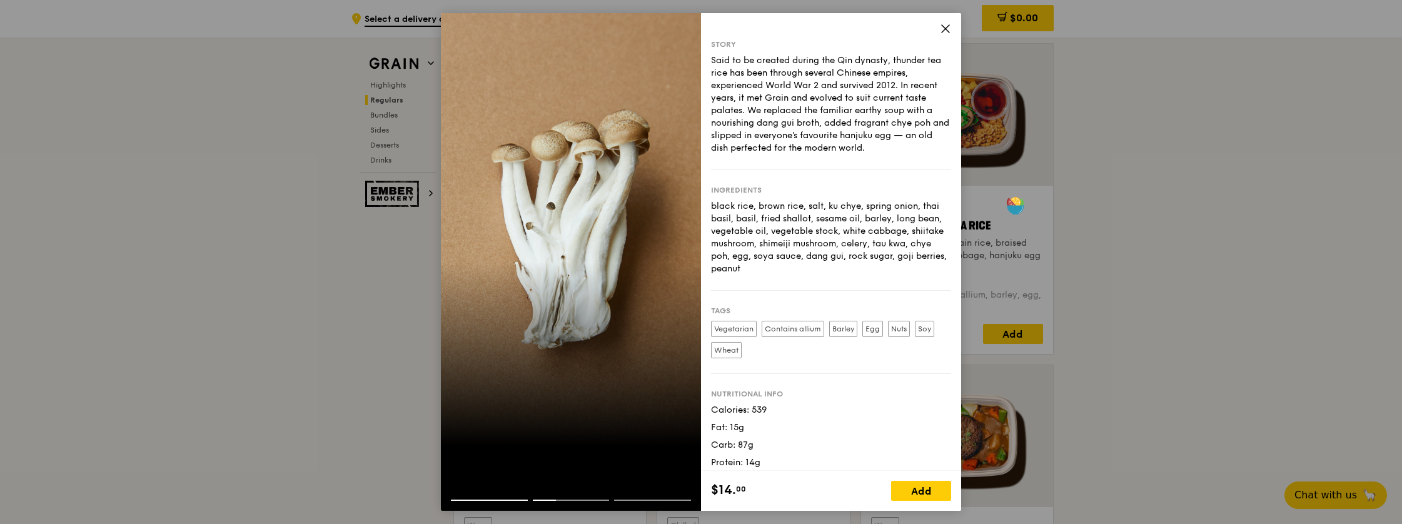
click at [943, 26] on icon at bounding box center [945, 29] width 8 height 8
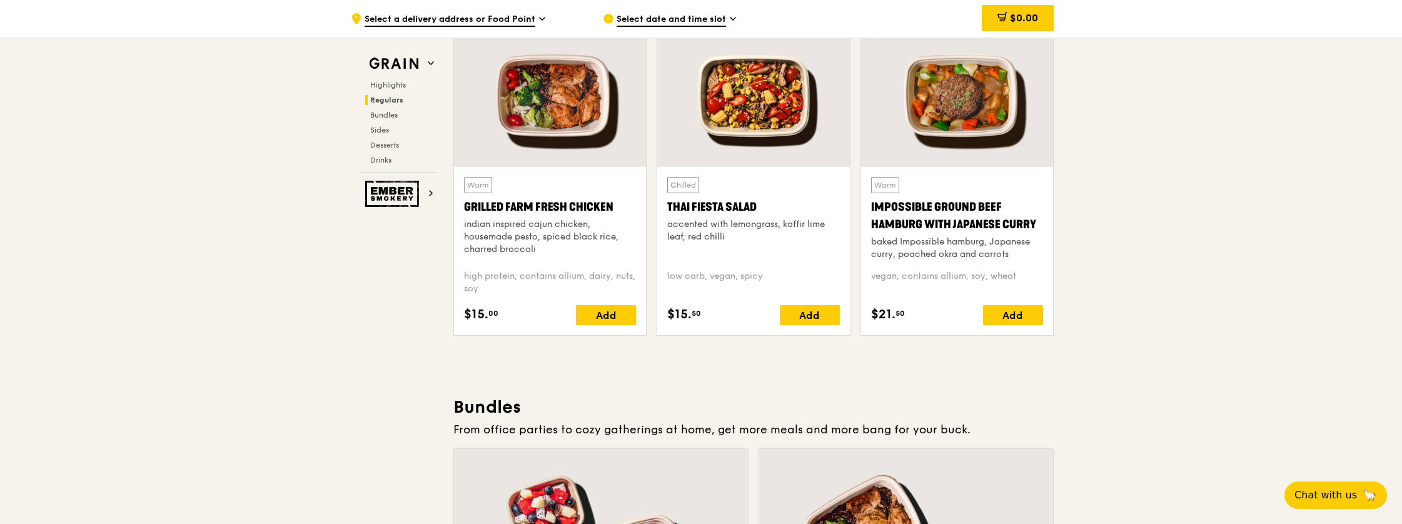
scroll to position [1440, 0]
copy div "Grilled Farm Fresh Chicken"
drag, startPoint x: 464, startPoint y: 200, endPoint x: 641, endPoint y: 213, distance: 178.0
click at [641, 213] on div "Warm Grilled Farm Fresh Chicken indian inspired cajun chicken, housemade pesto,…" at bounding box center [550, 251] width 192 height 168
drag, startPoint x: 668, startPoint y: 200, endPoint x: 780, endPoint y: 204, distance: 111.3
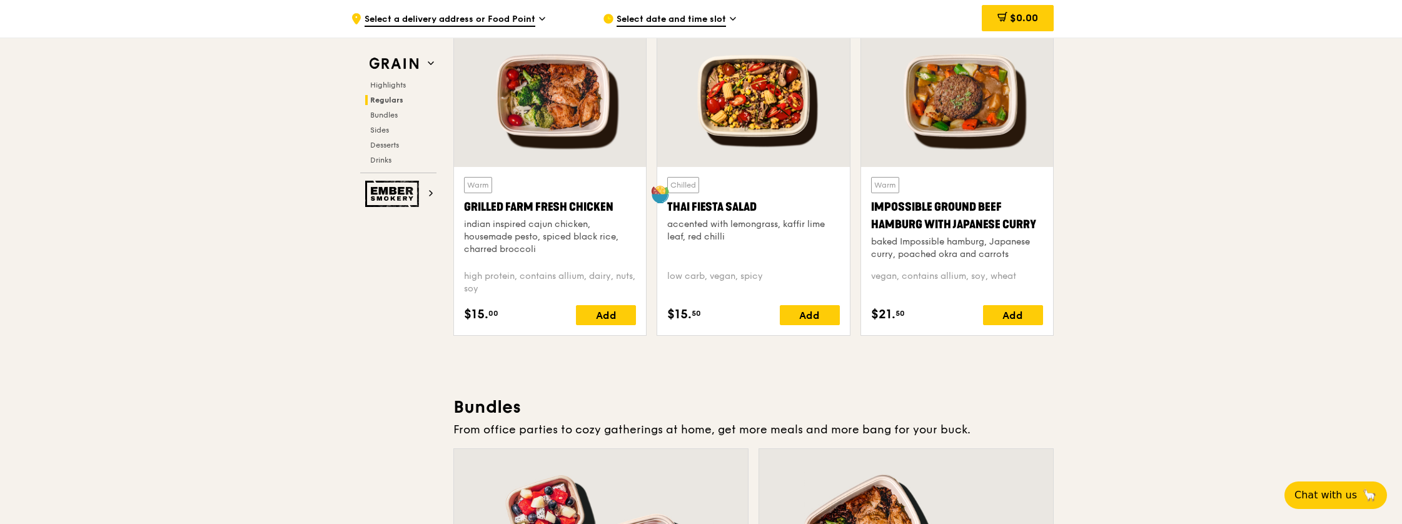
drag, startPoint x: 666, startPoint y: 198, endPoint x: 756, endPoint y: 203, distance: 90.1
click at [780, 198] on div "Thai Fiesta Salad" at bounding box center [753, 207] width 172 height 18
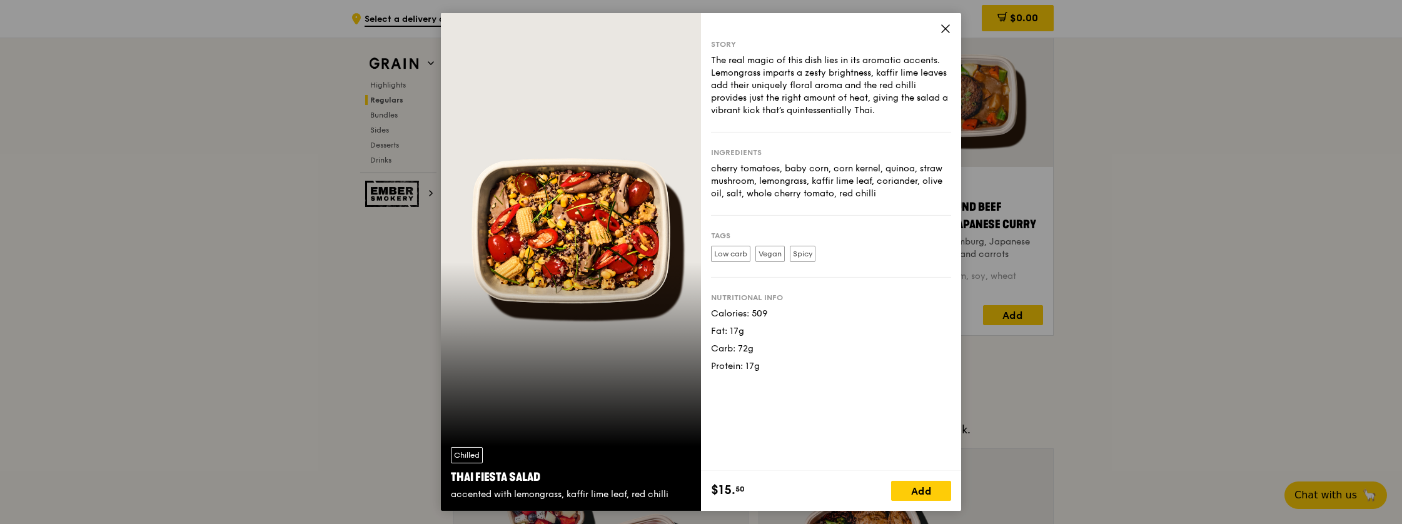
click at [943, 29] on icon at bounding box center [945, 28] width 11 height 11
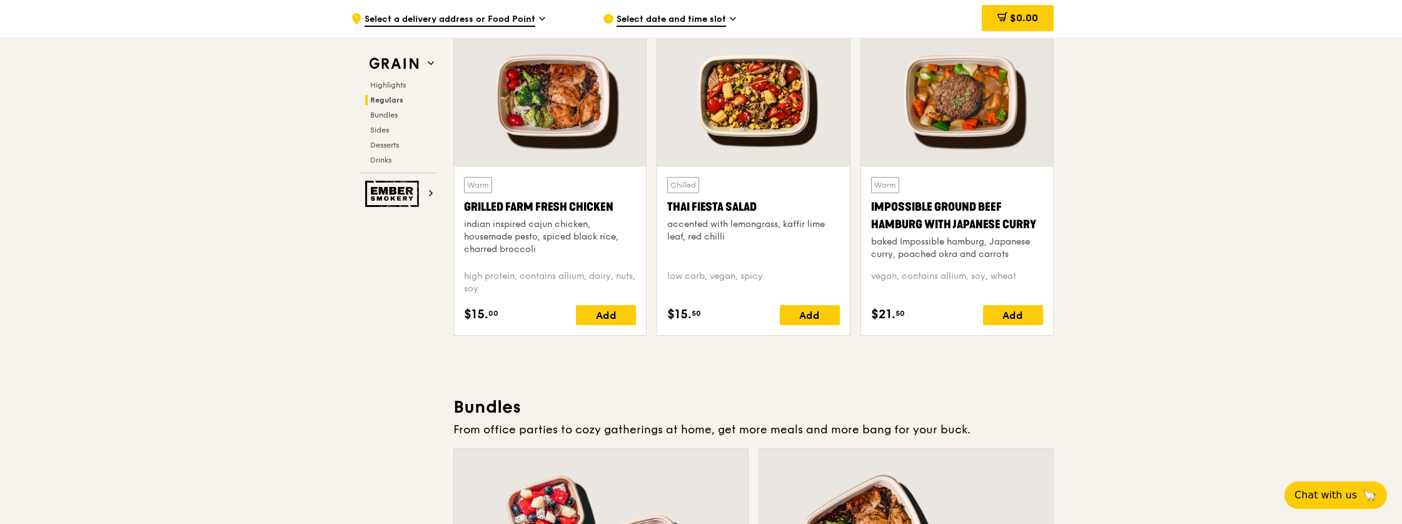
copy div "Thai Fiesta Salad"
drag, startPoint x: 667, startPoint y: 198, endPoint x: 769, endPoint y: 209, distance: 102.6
click at [769, 209] on div "Thai Fiesta Salad" at bounding box center [753, 207] width 172 height 18
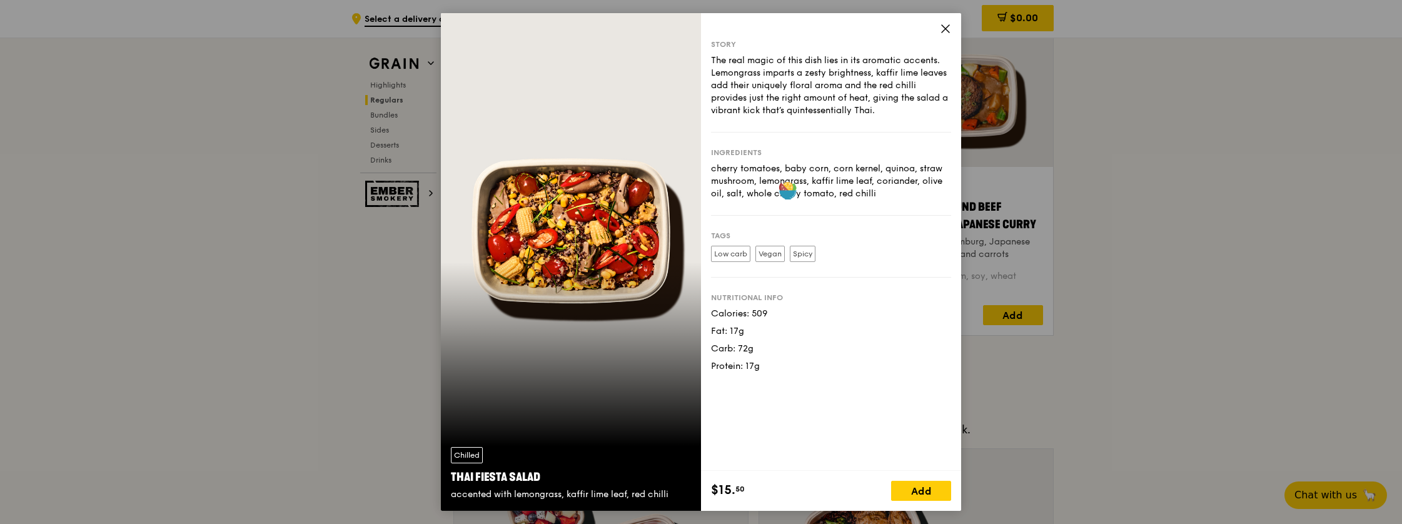
click at [946, 26] on icon at bounding box center [945, 28] width 11 height 11
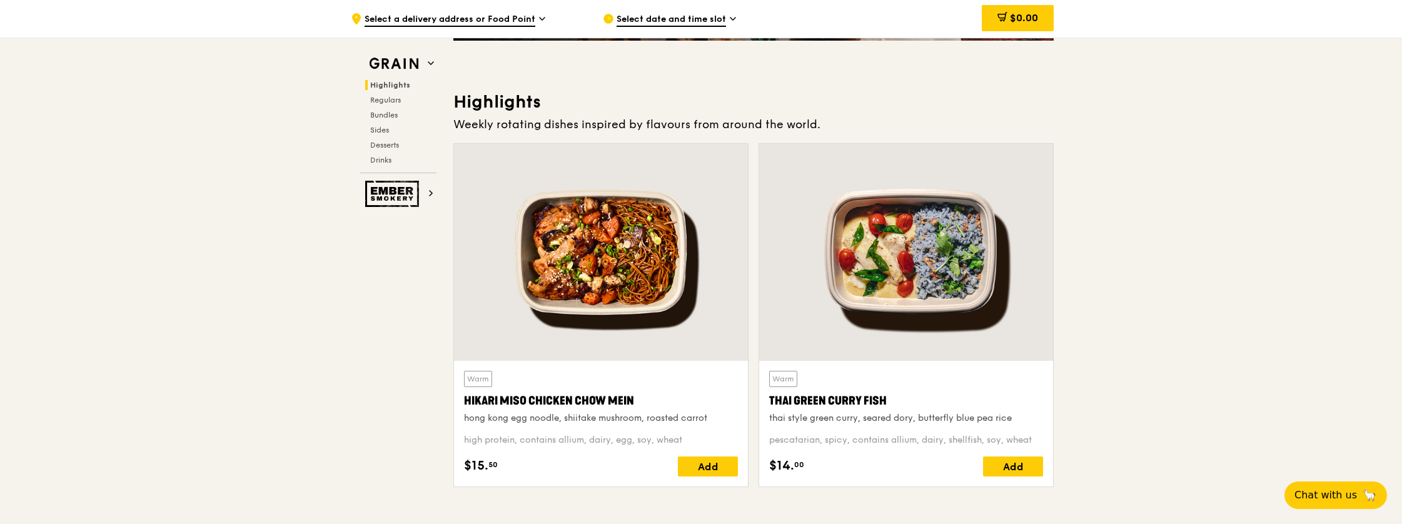
scroll to position [314, 0]
